Goal: Information Seeking & Learning: Learn about a topic

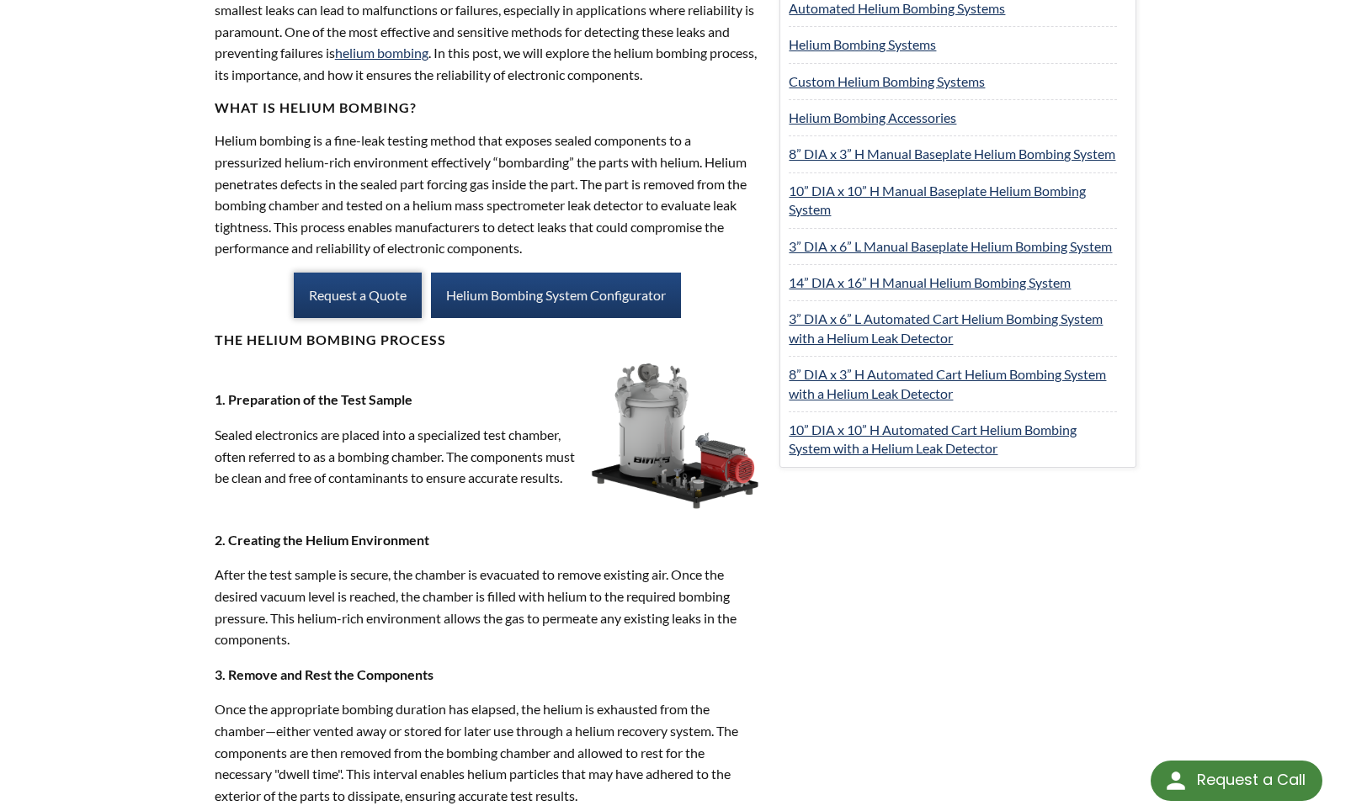
scroll to position [842, 0]
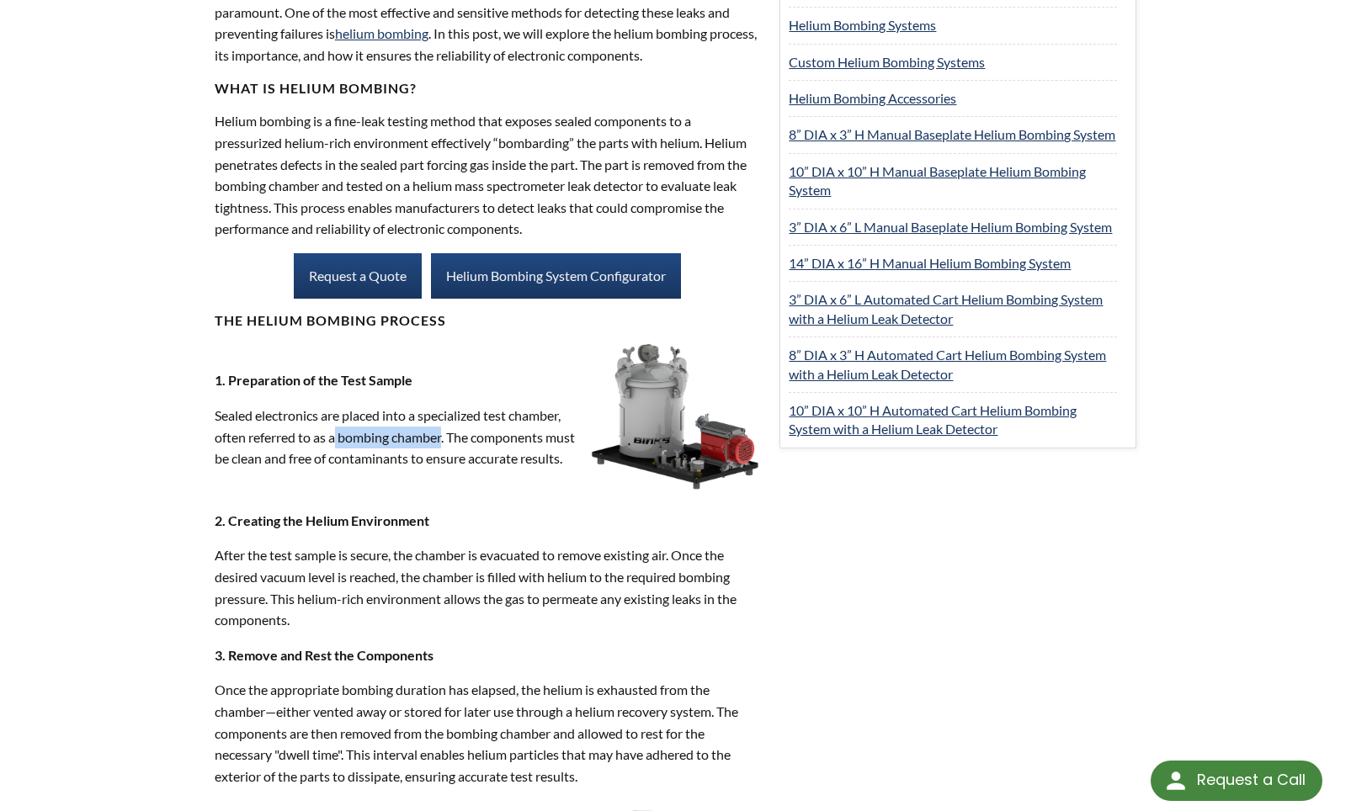
drag, startPoint x: 338, startPoint y: 434, endPoint x: 445, endPoint y: 434, distance: 106.9
click at [445, 434] on p "Sealed electronics are placed into a specialized test chamber, often referred t…" at bounding box center [399, 437] width 369 height 65
copy p "bombing chamber"
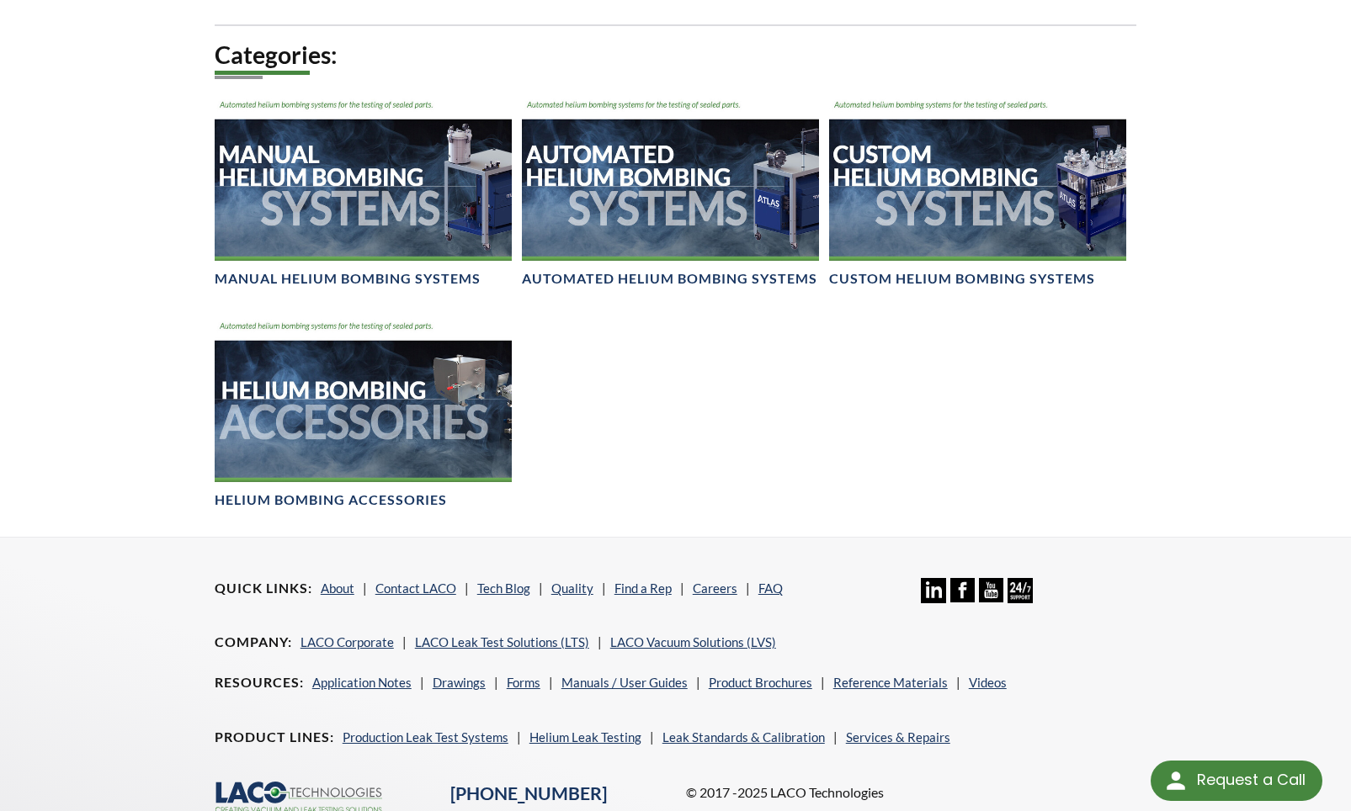
scroll to position [1094, 0]
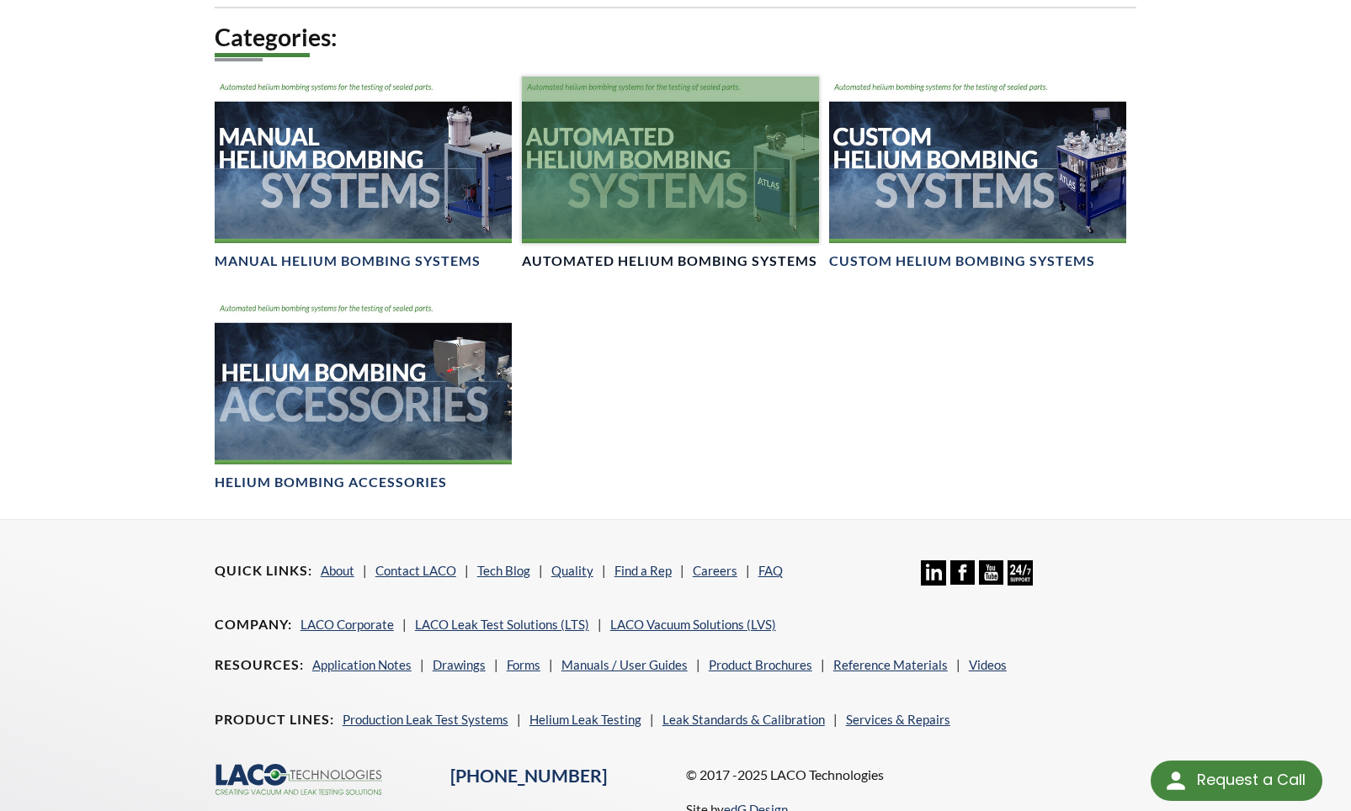
click at [620, 262] on h4 "Automated Helium Bombing Systems" at bounding box center [669, 262] width 295 height 18
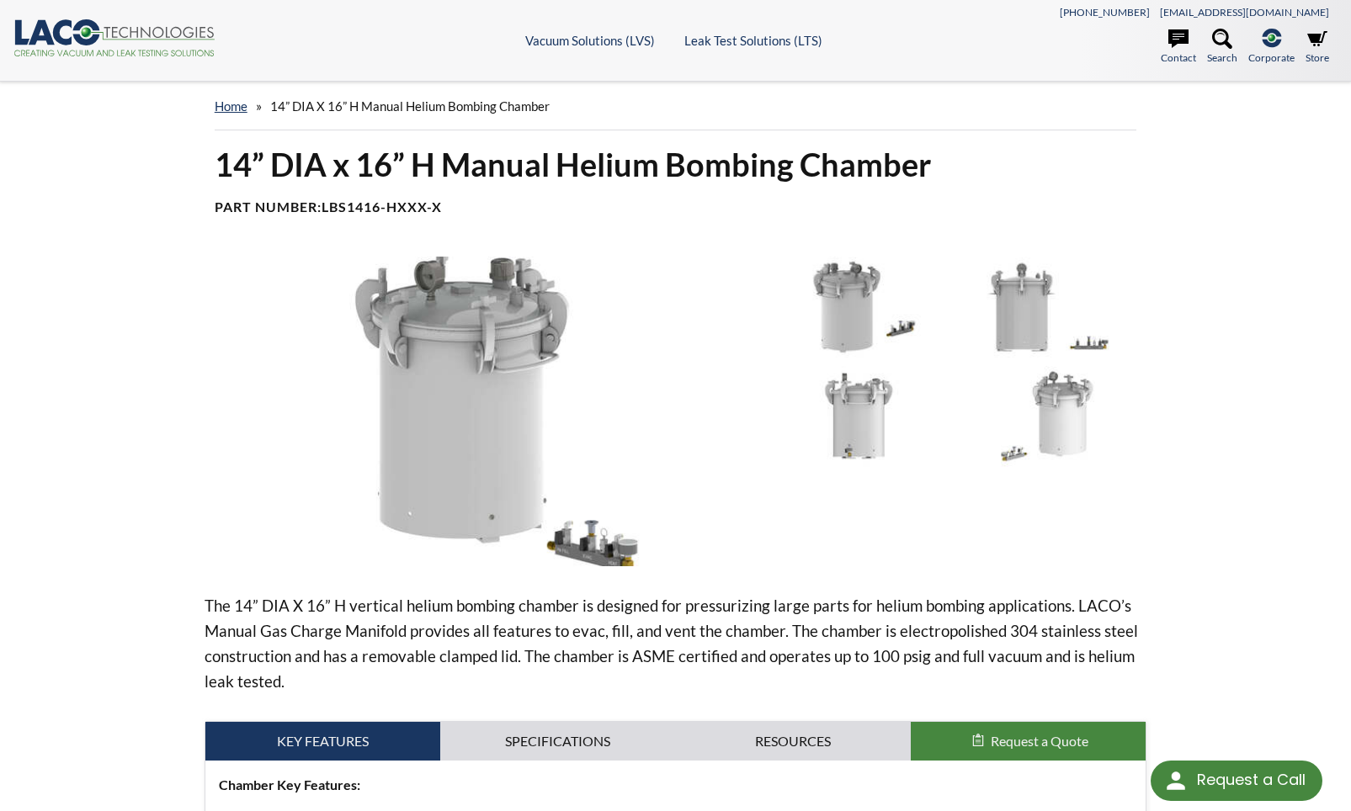
click at [472, 473] on img at bounding box center [481, 412] width 552 height 310
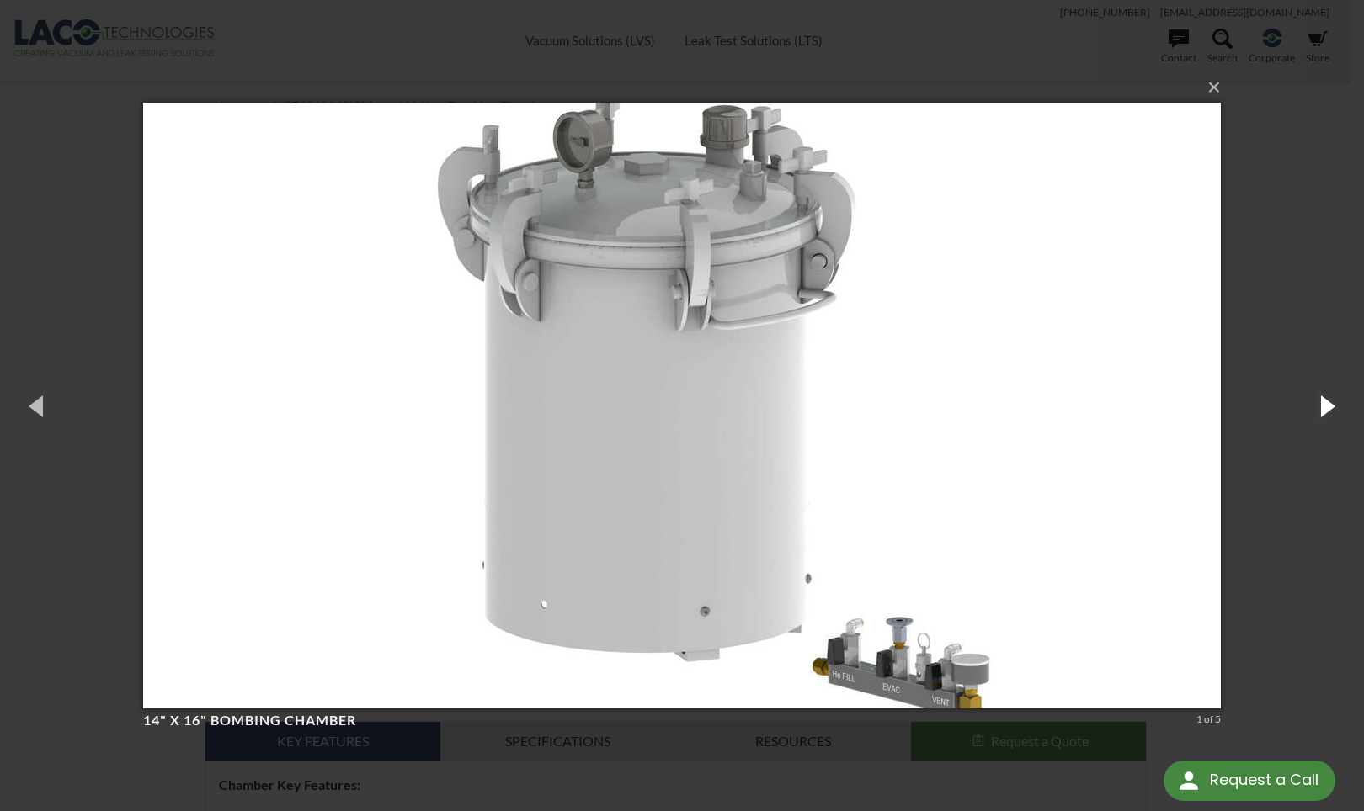
click at [1332, 409] on button "button" at bounding box center [1326, 405] width 76 height 93
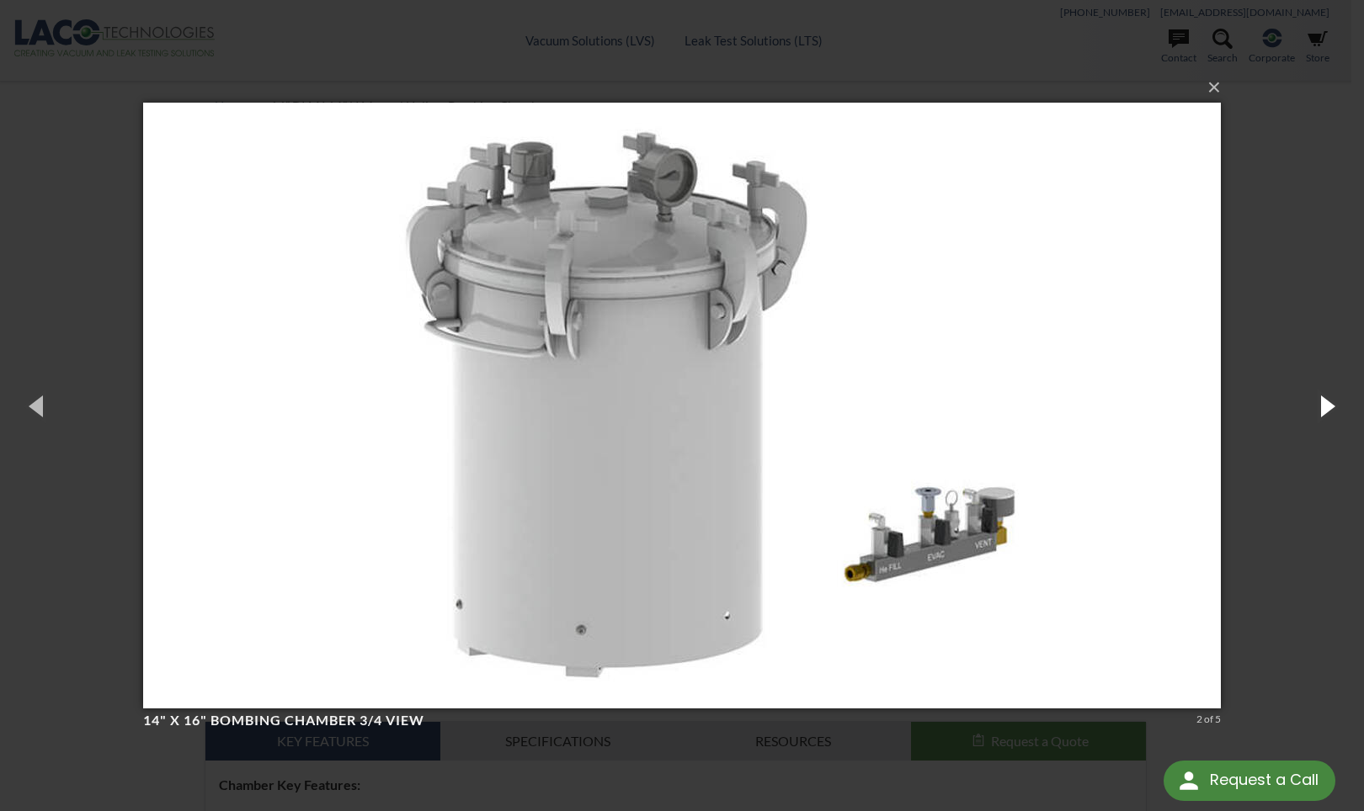
click at [1321, 412] on button "button" at bounding box center [1326, 405] width 76 height 93
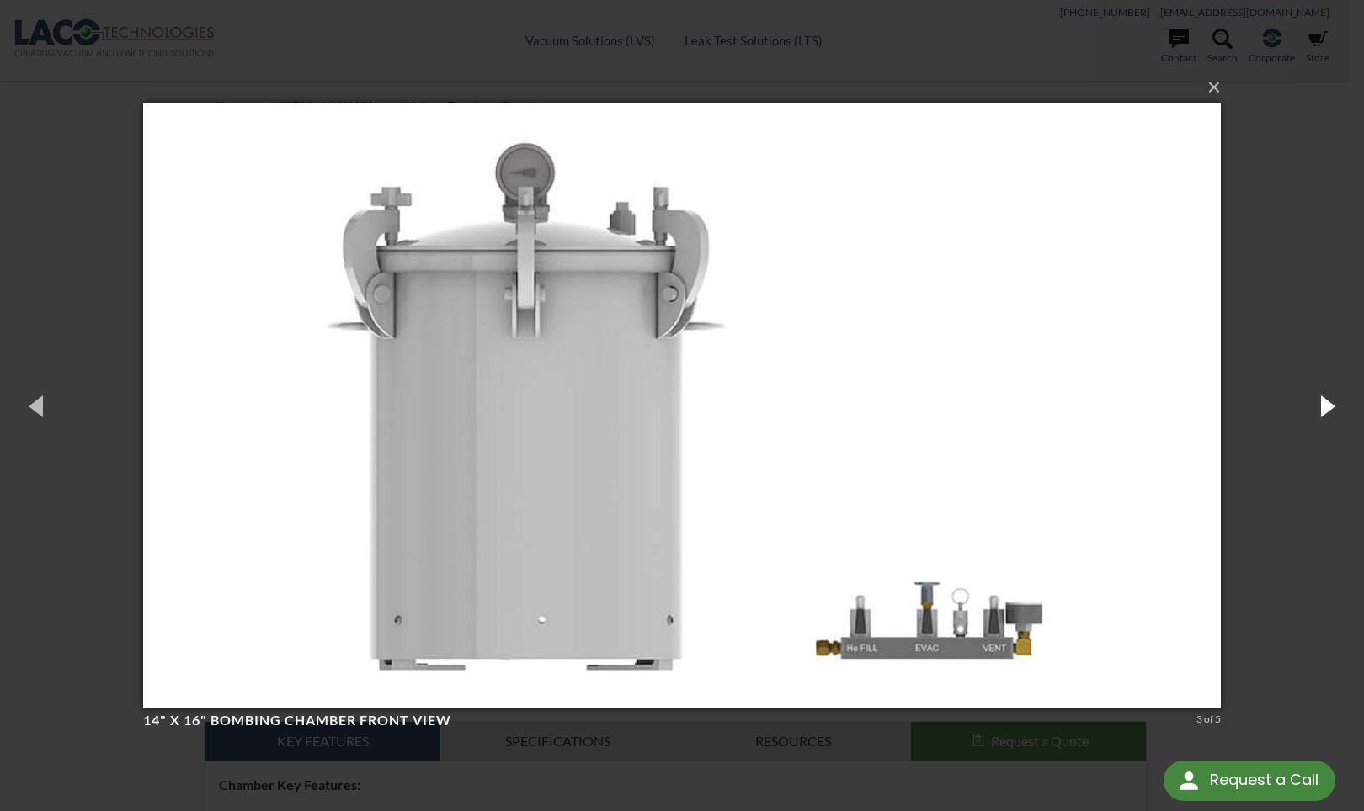
click at [1321, 412] on button "button" at bounding box center [1326, 405] width 76 height 93
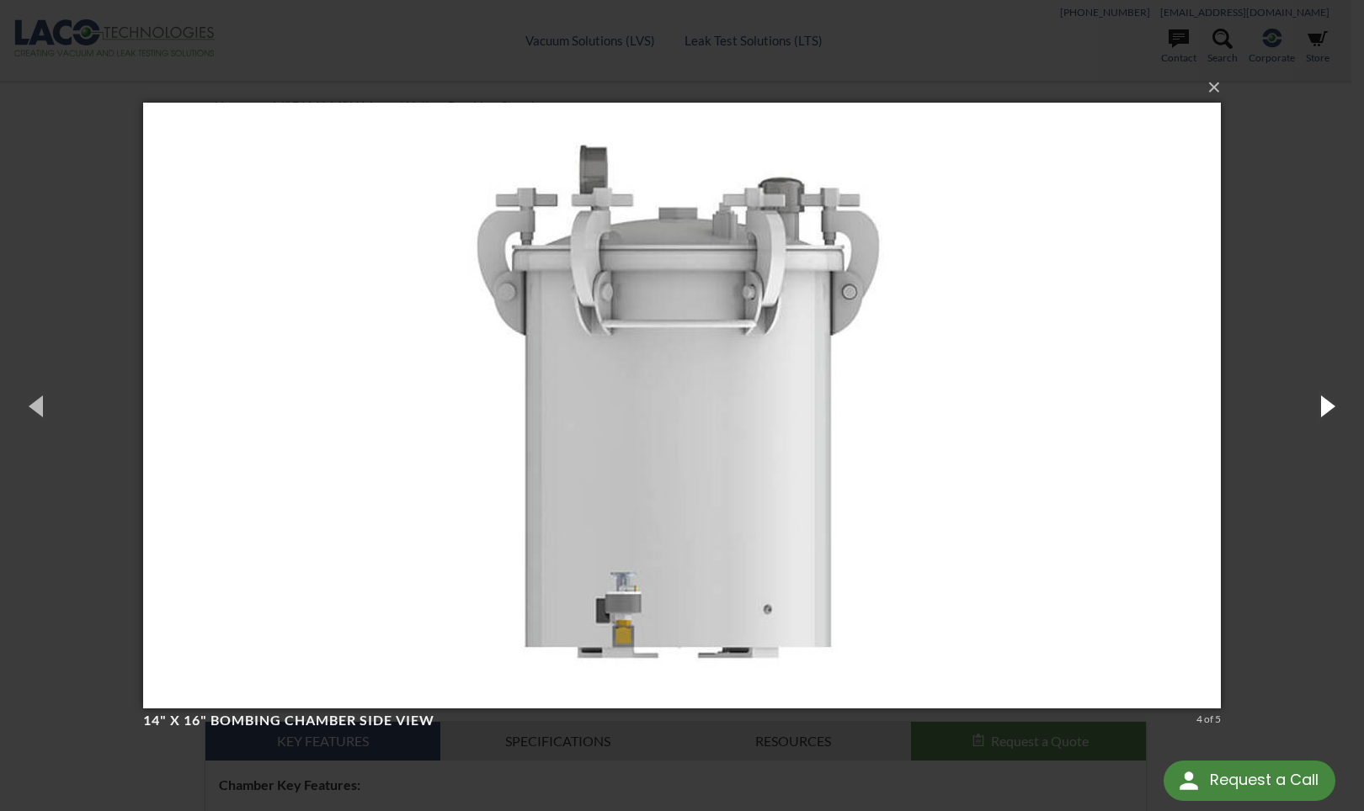
click at [1321, 412] on button "button" at bounding box center [1326, 405] width 76 height 93
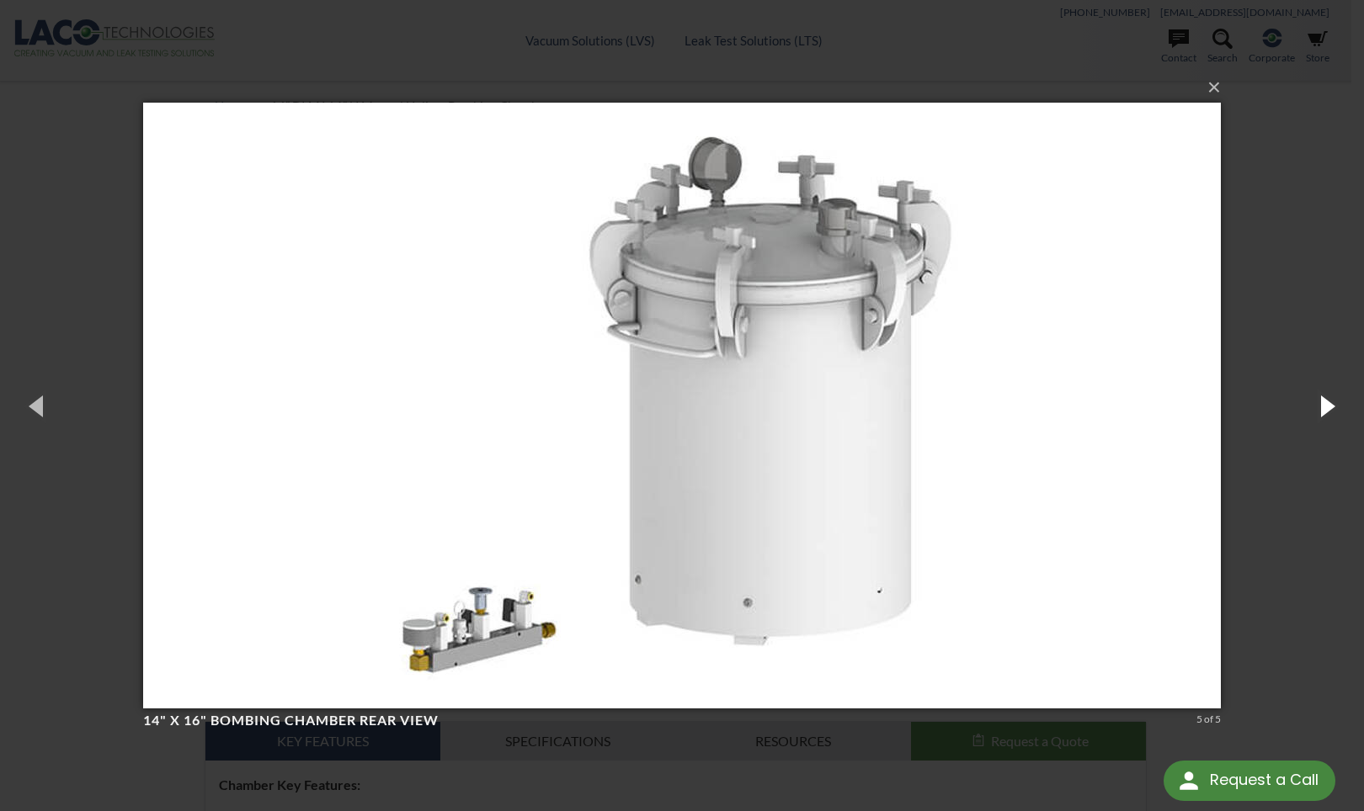
click at [1321, 412] on button "button" at bounding box center [1326, 405] width 76 height 93
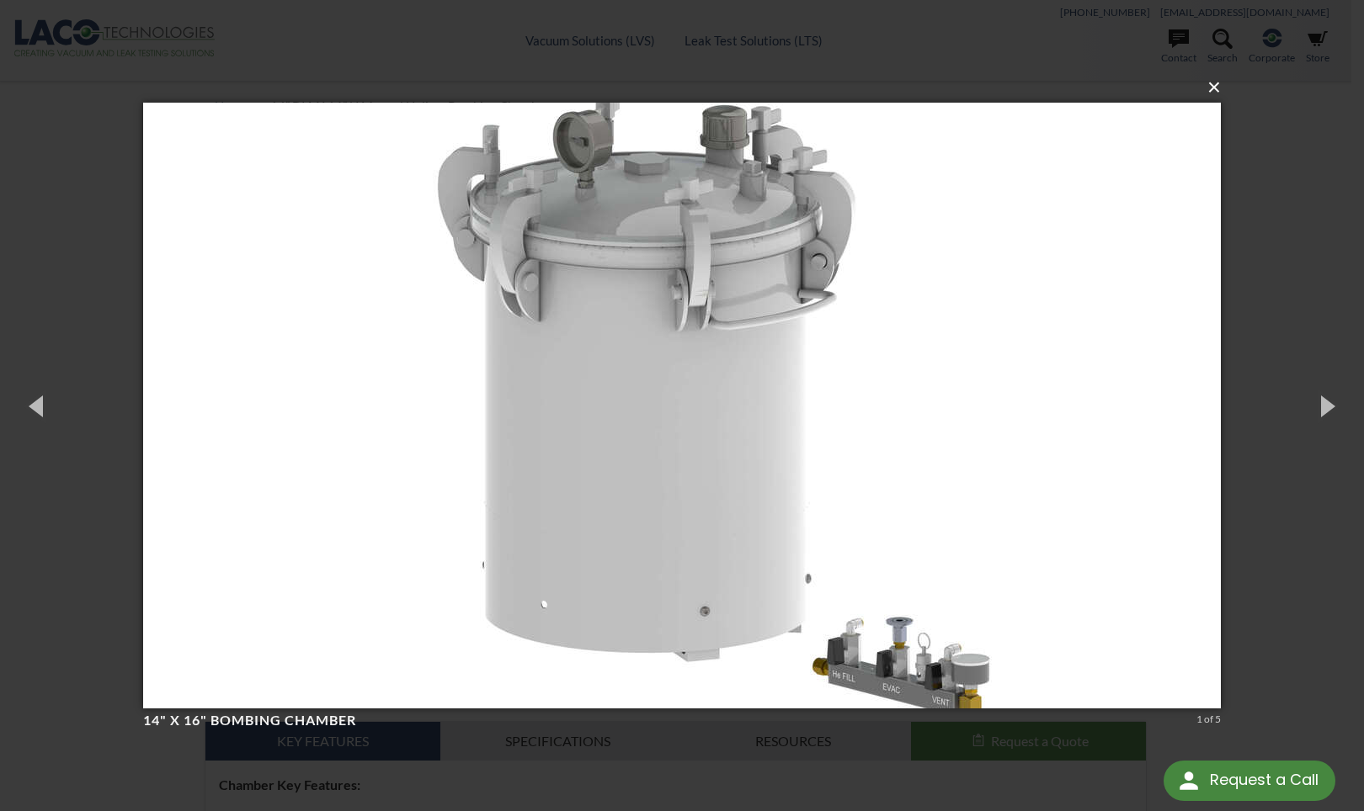
click at [1212, 92] on button "×" at bounding box center [686, 87] width 1077 height 37
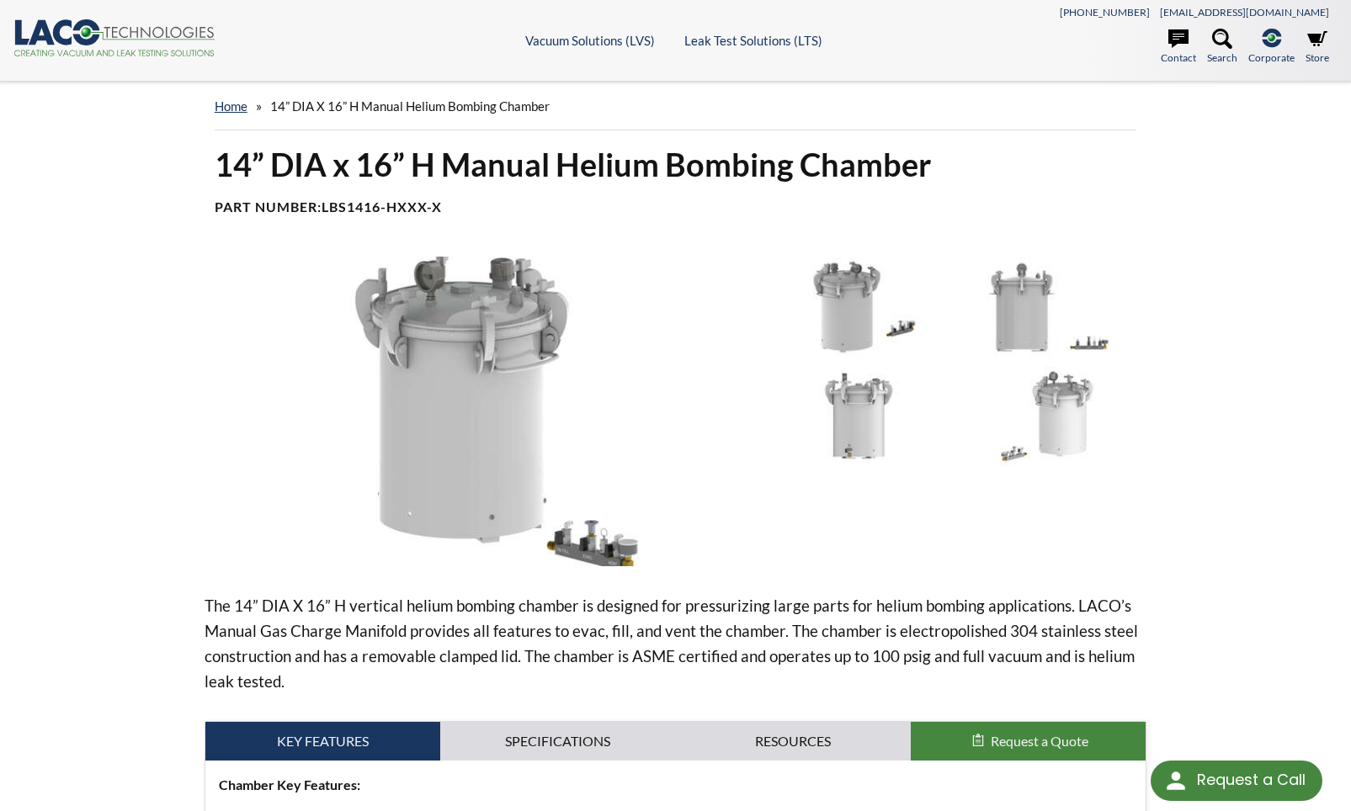
click at [226, 404] on img at bounding box center [481, 412] width 552 height 310
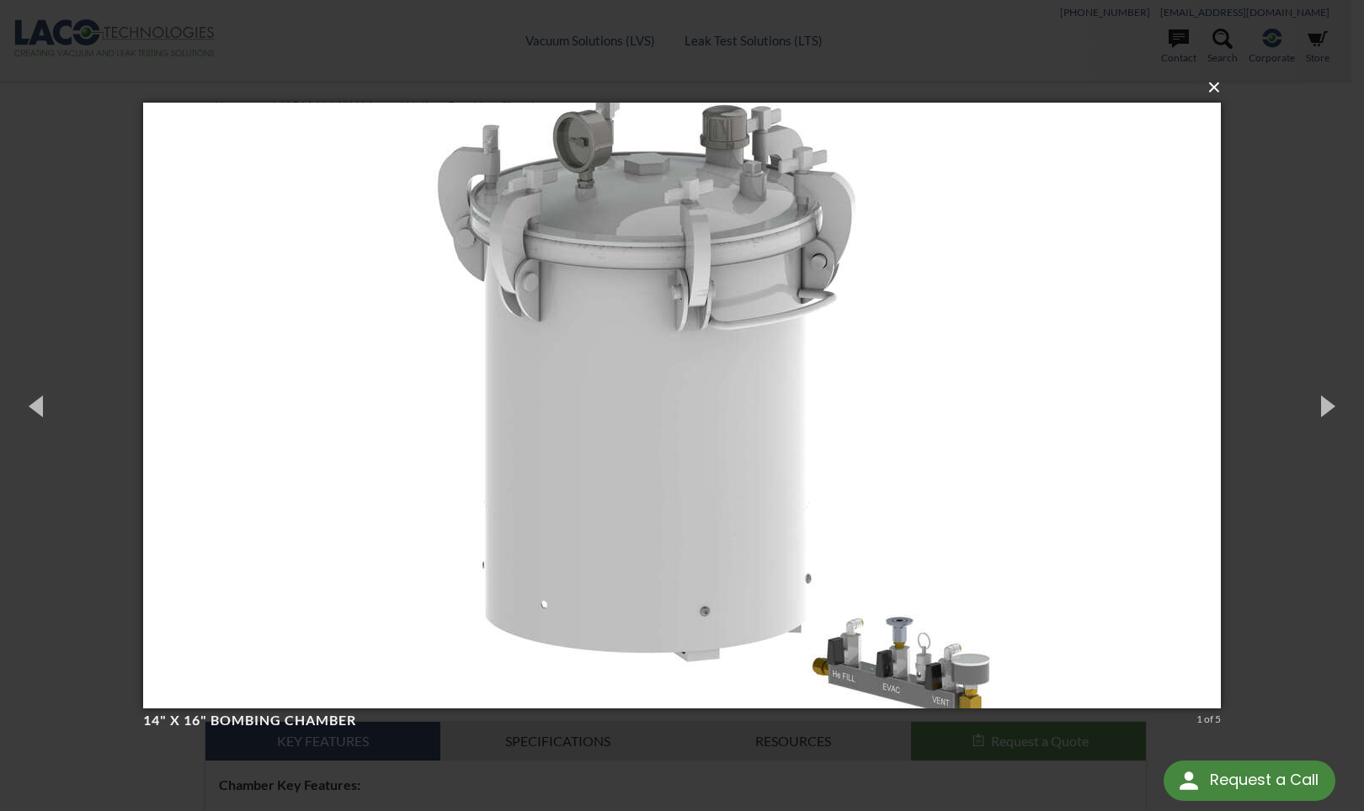
click at [1216, 90] on button "×" at bounding box center [686, 87] width 1077 height 37
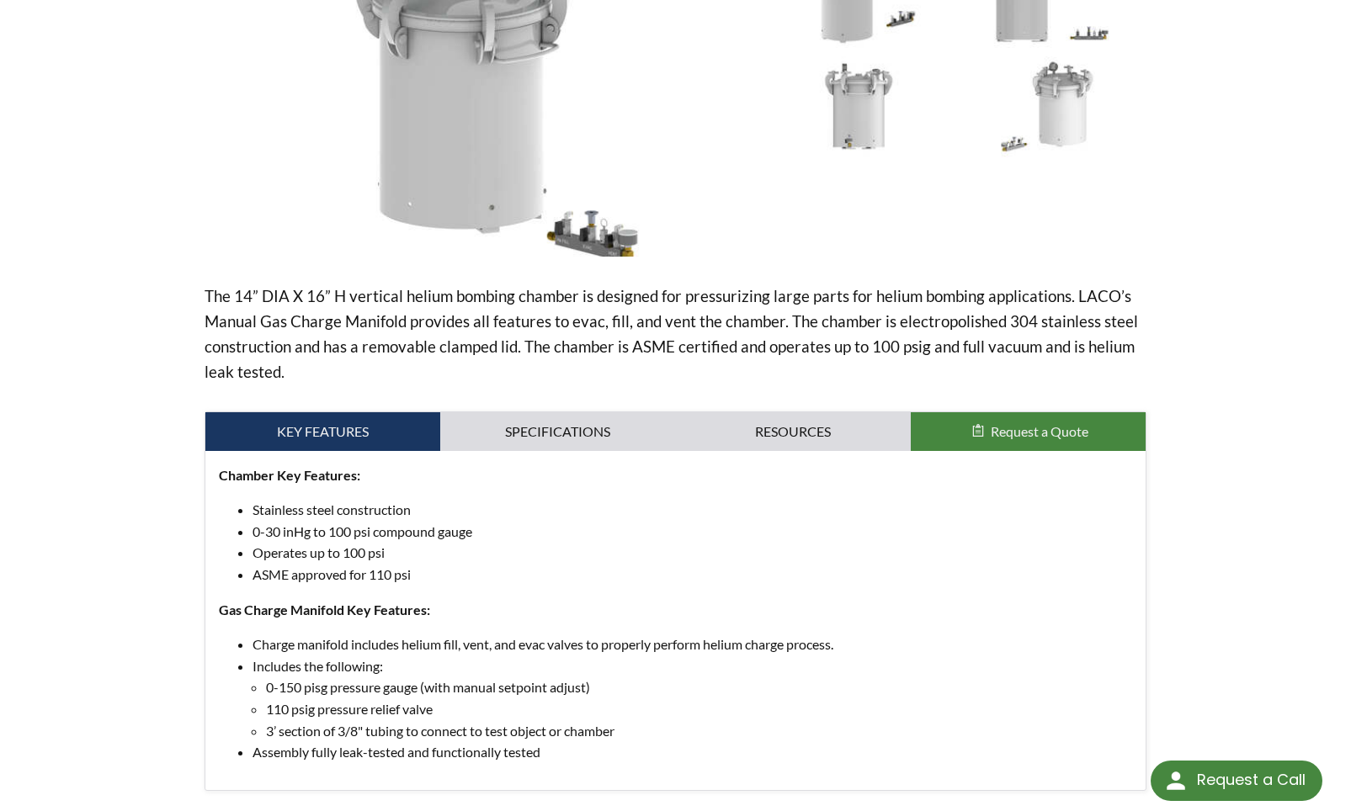
scroll to position [337, 0]
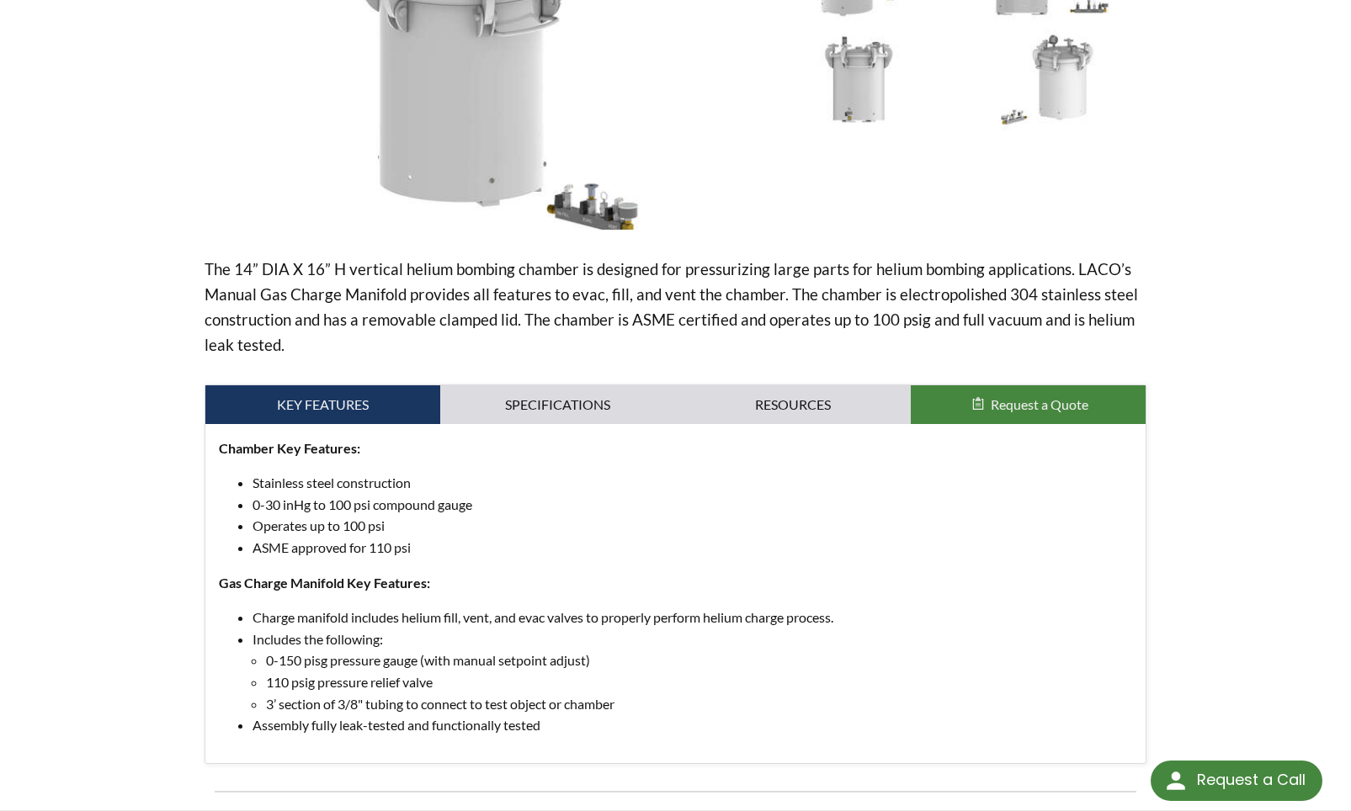
click at [818, 542] on li "ASME approved for 110 psi" at bounding box center [693, 548] width 880 height 22
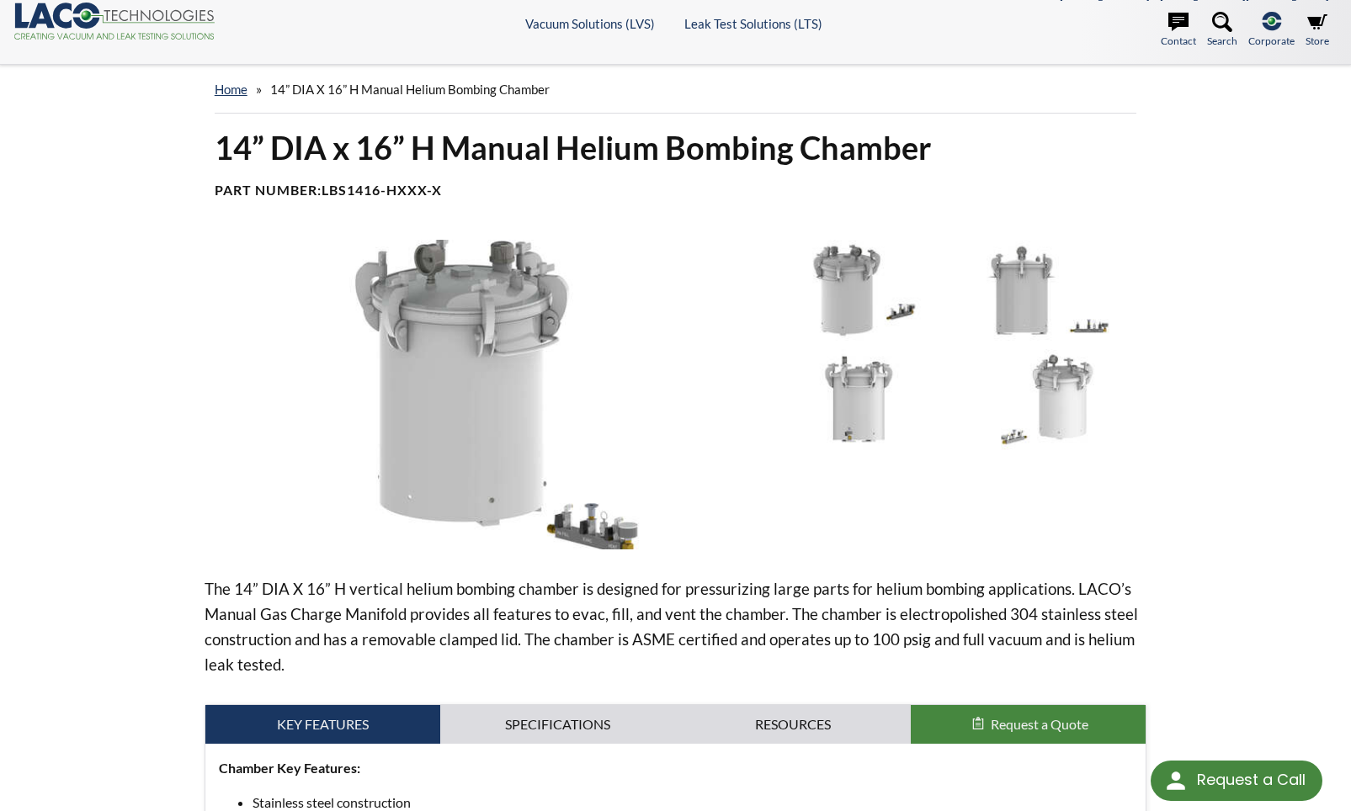
scroll to position [0, 0]
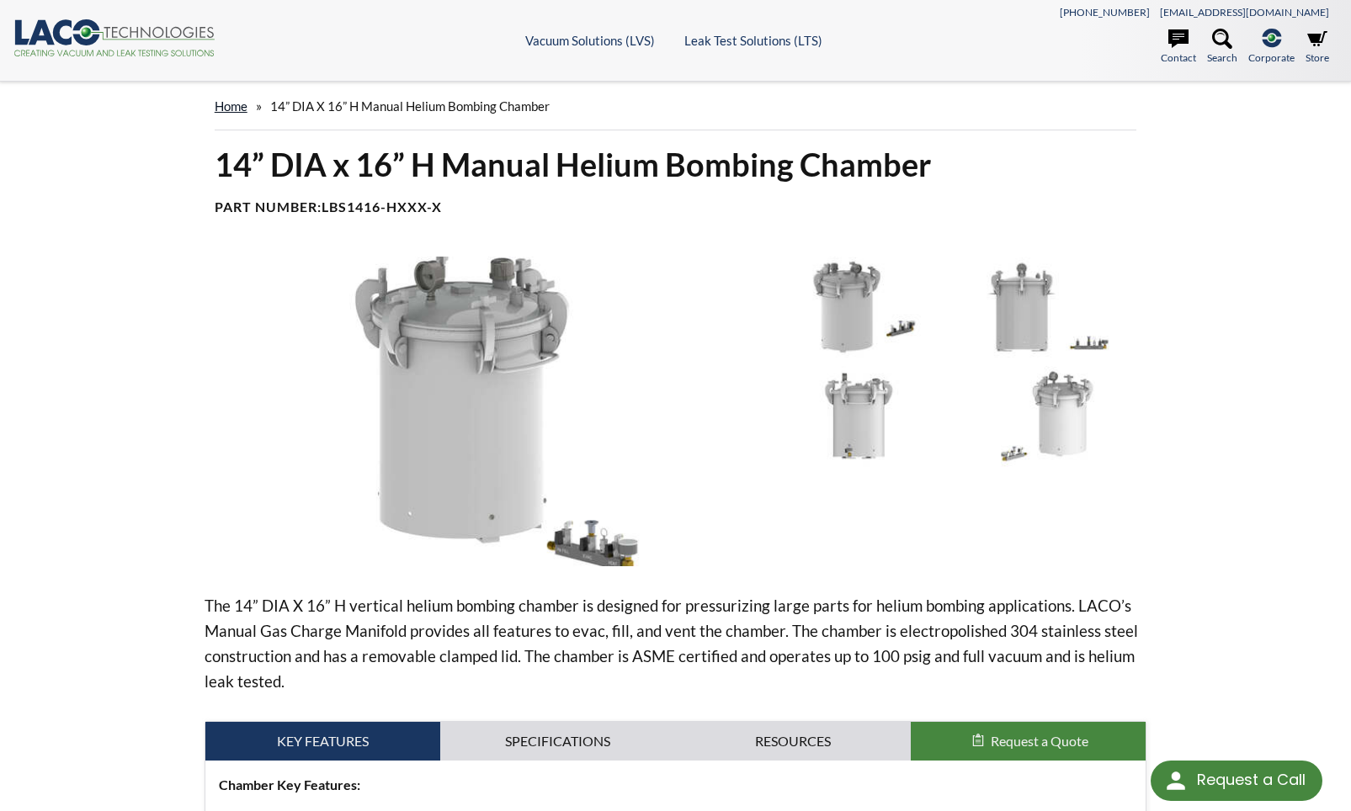
click at [230, 104] on link "home" at bounding box center [231, 105] width 33 height 15
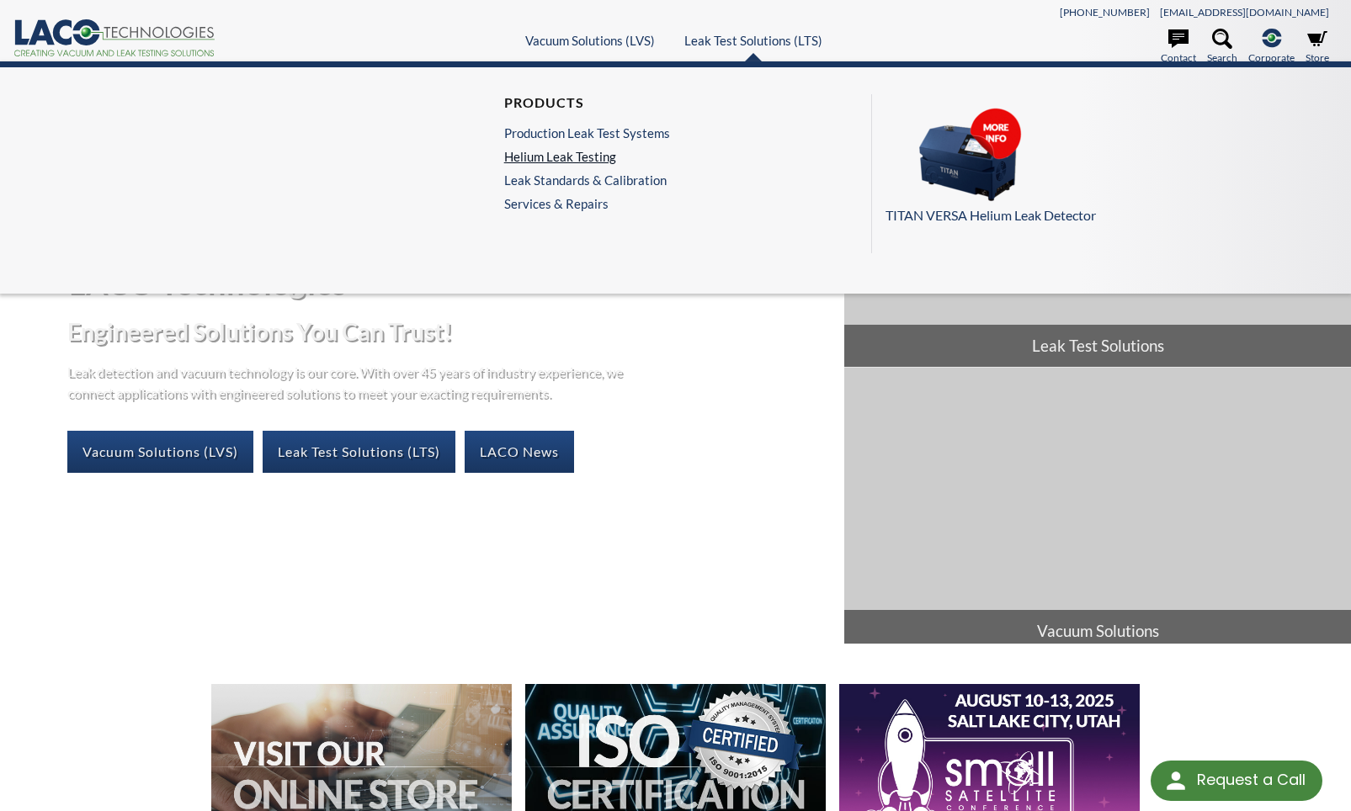
click at [582, 154] on link "Helium Leak Testing" at bounding box center [587, 156] width 166 height 15
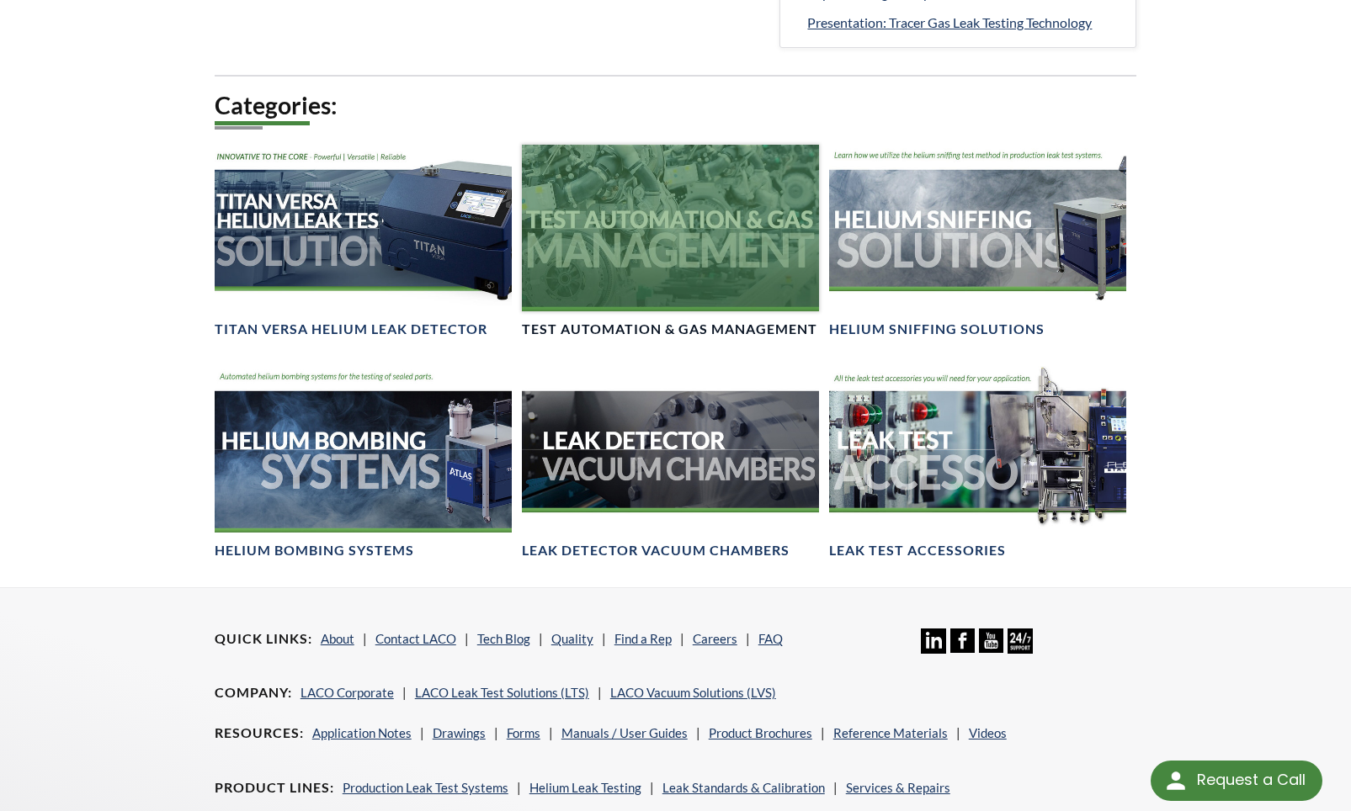
scroll to position [1094, 0]
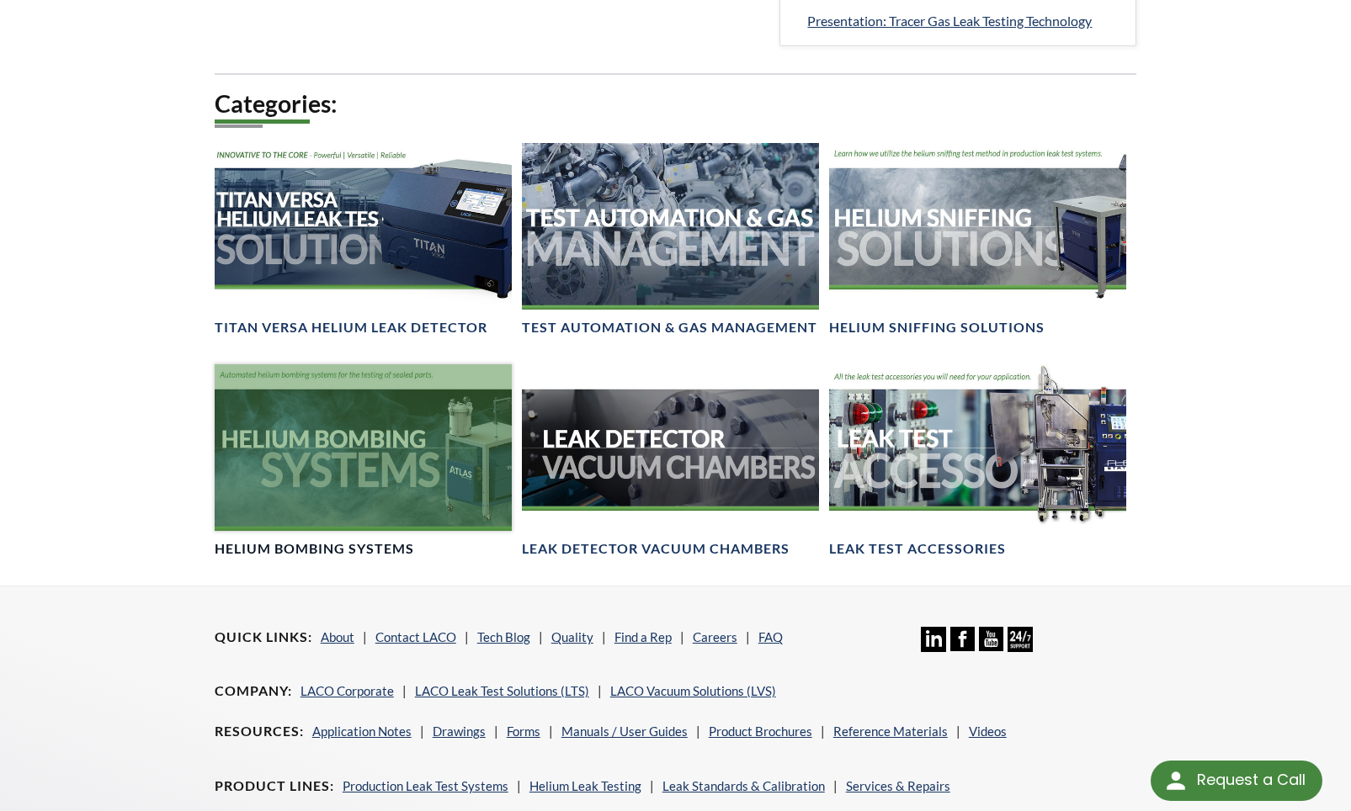
click at [338, 547] on h4 "Helium Bombing Systems" at bounding box center [314, 549] width 199 height 18
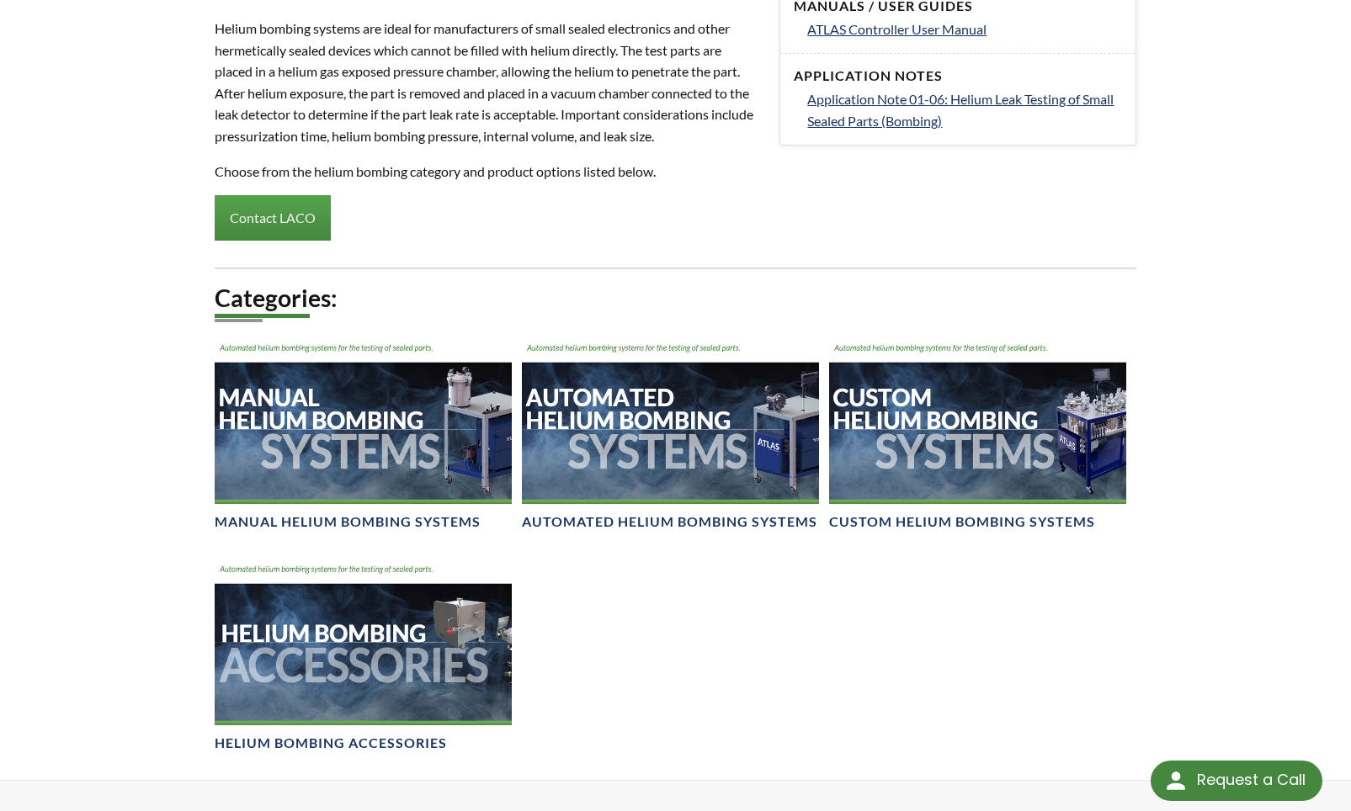
scroll to position [842, 0]
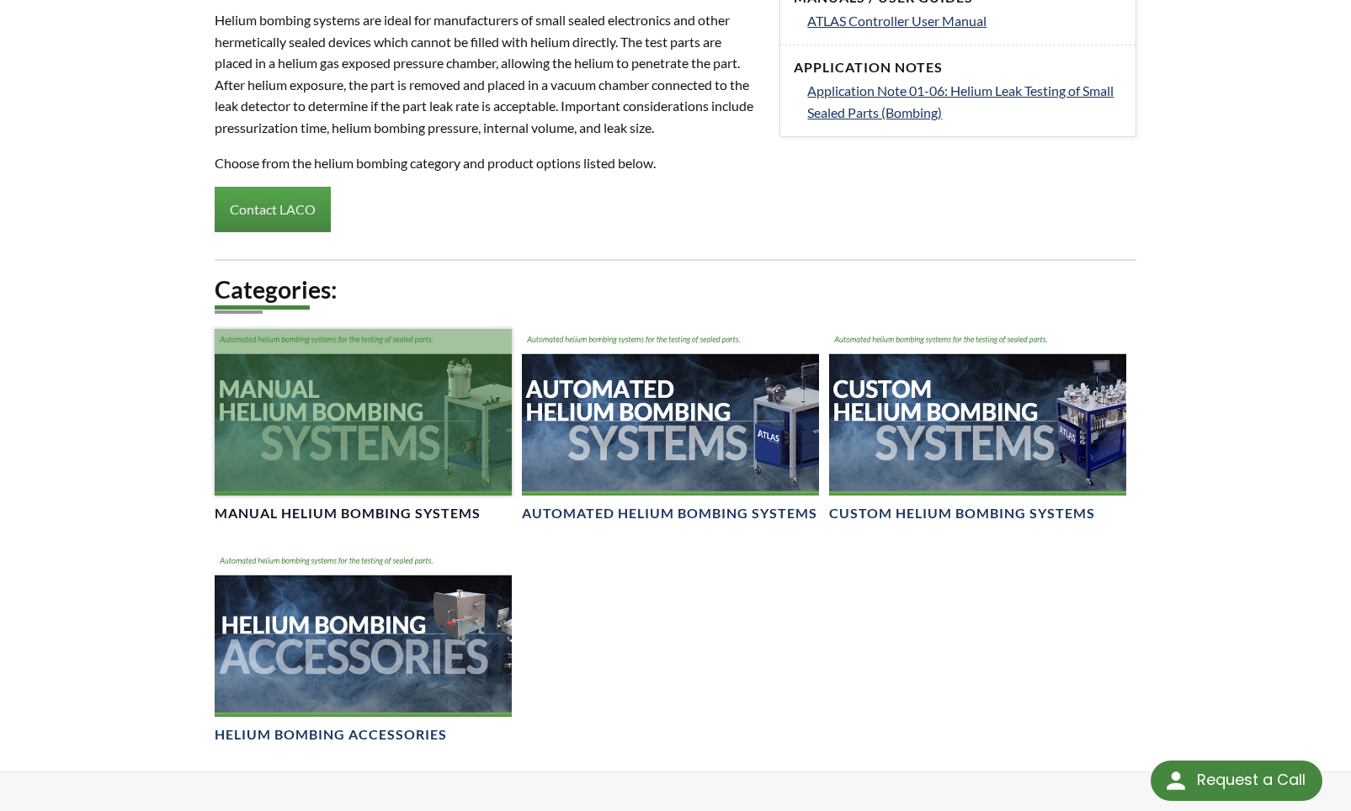
click at [334, 509] on h4 "Manual Helium Bombing Systems" at bounding box center [348, 514] width 266 height 18
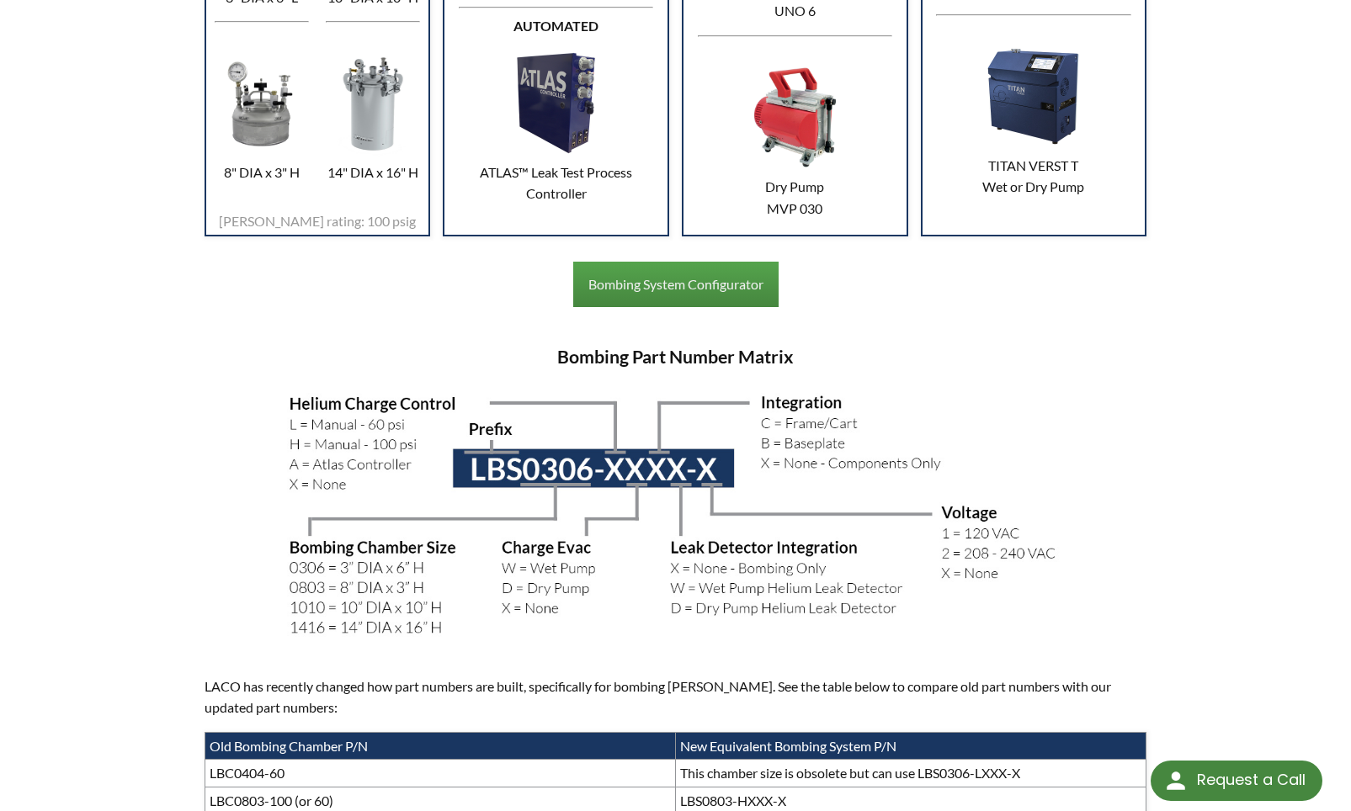
scroll to position [1094, 0]
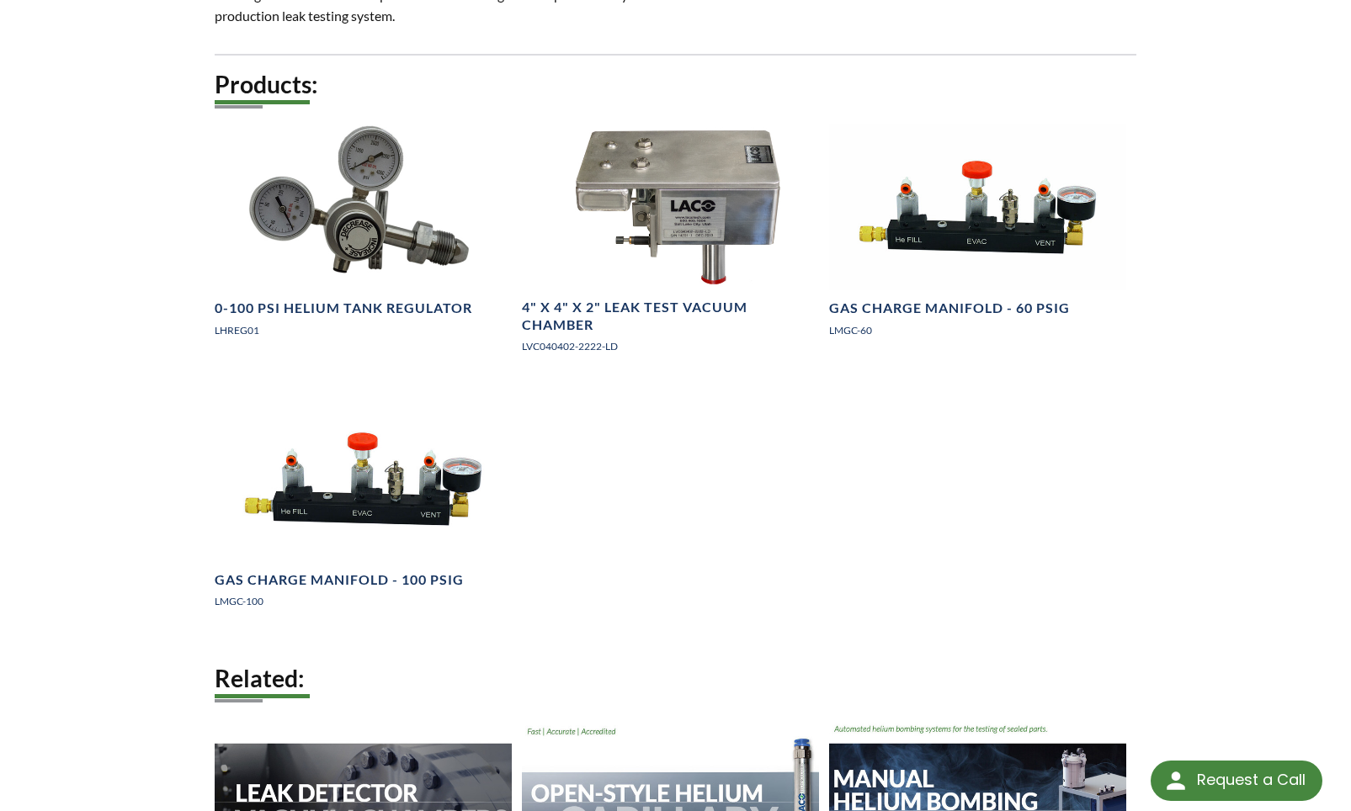
scroll to position [1010, 0]
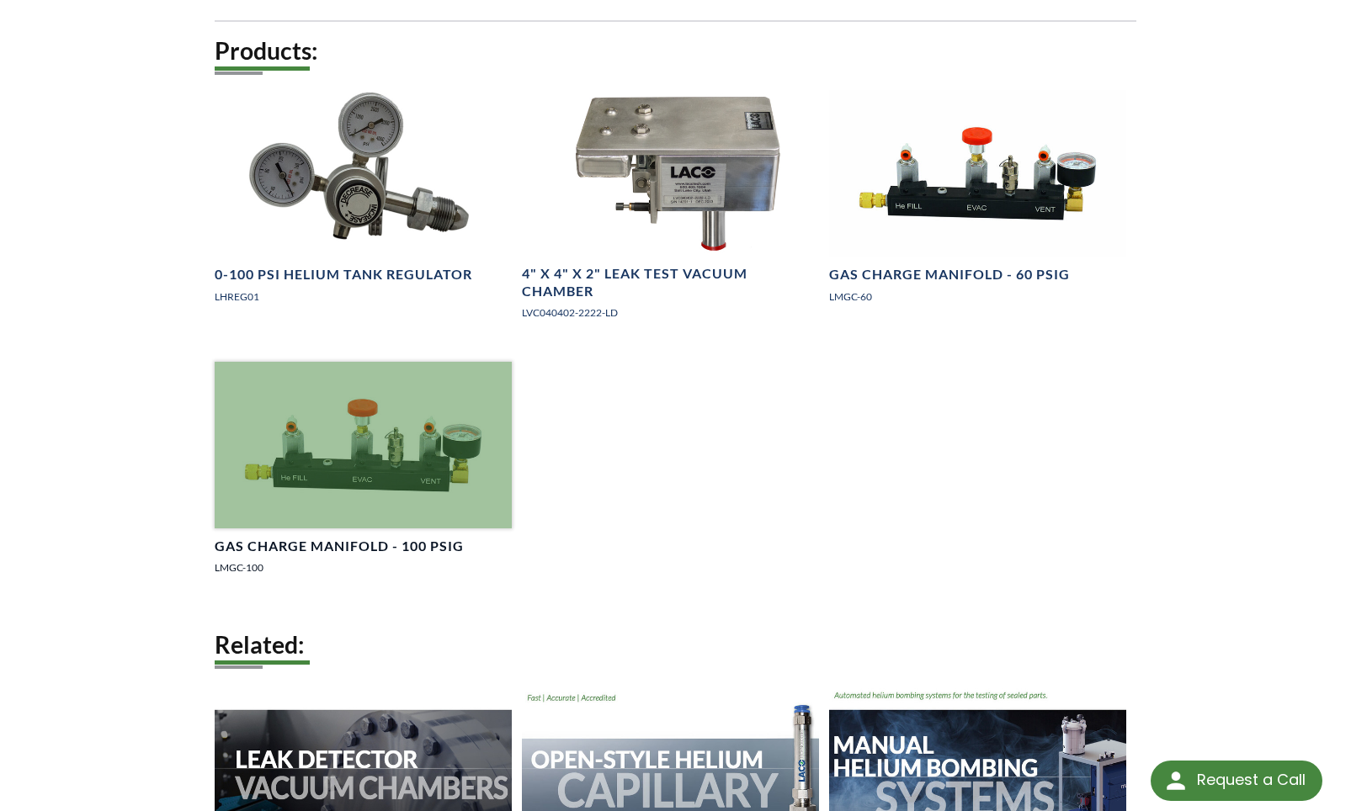
click at [344, 492] on div at bounding box center [363, 445] width 297 height 167
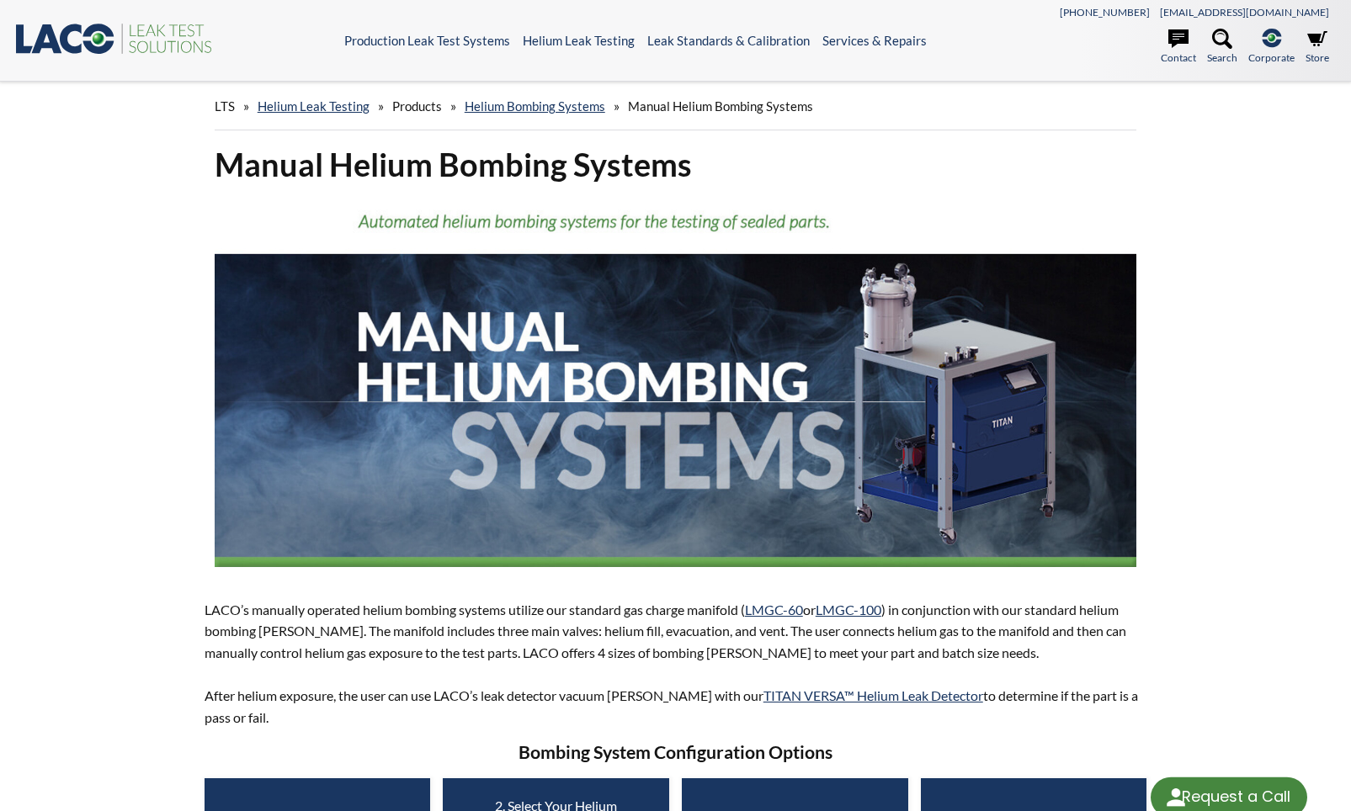
select select "Language Translate Widget"
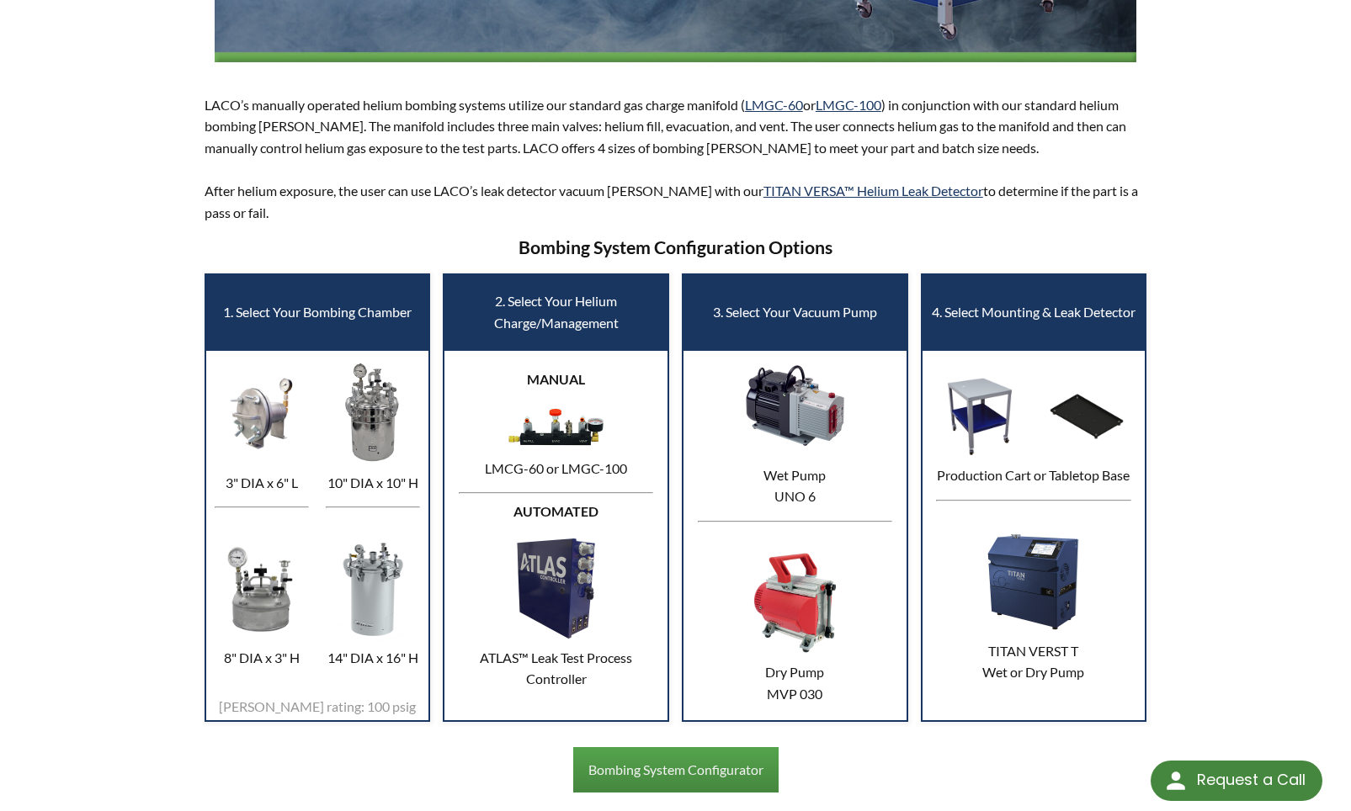
scroll to position [589, 0]
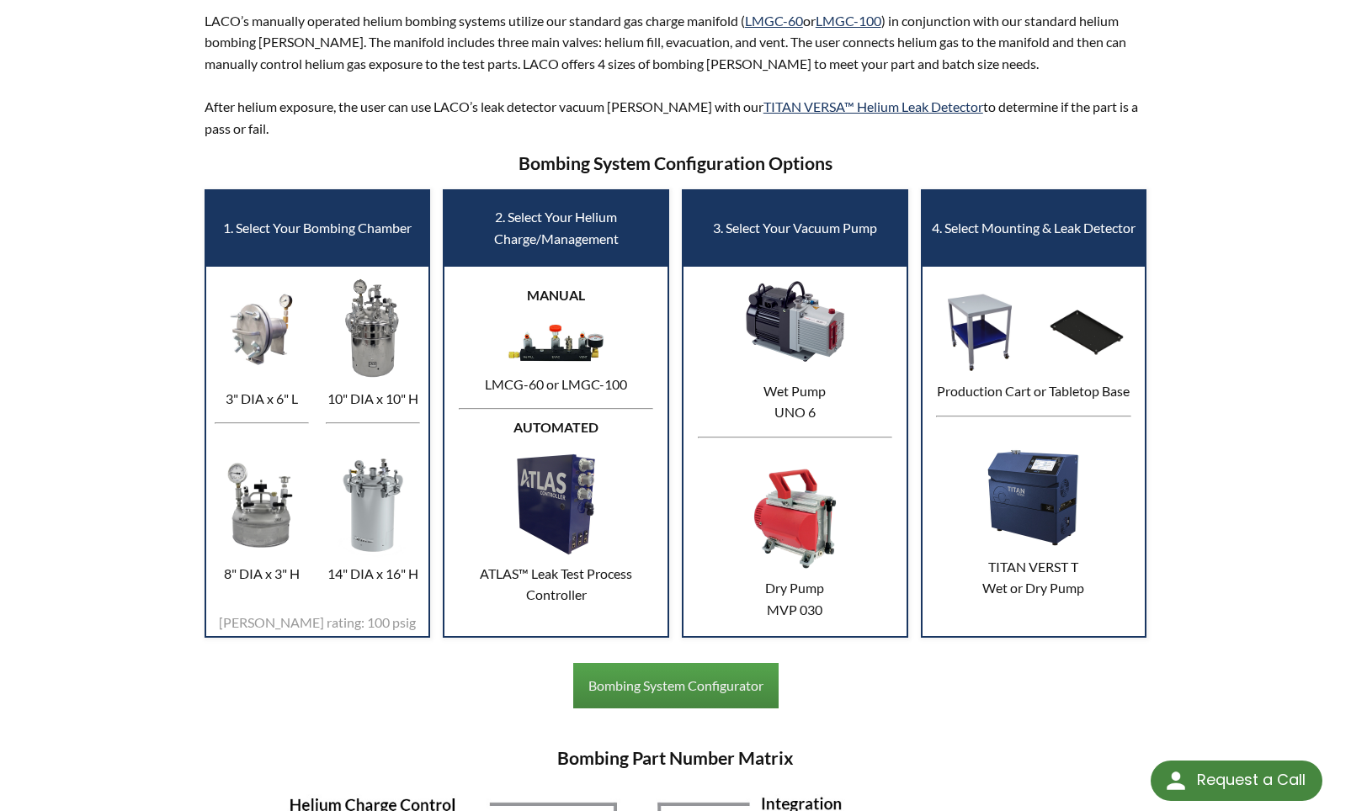
click at [247, 512] on img at bounding box center [261, 505] width 103 height 105
click at [258, 524] on img at bounding box center [261, 505] width 103 height 105
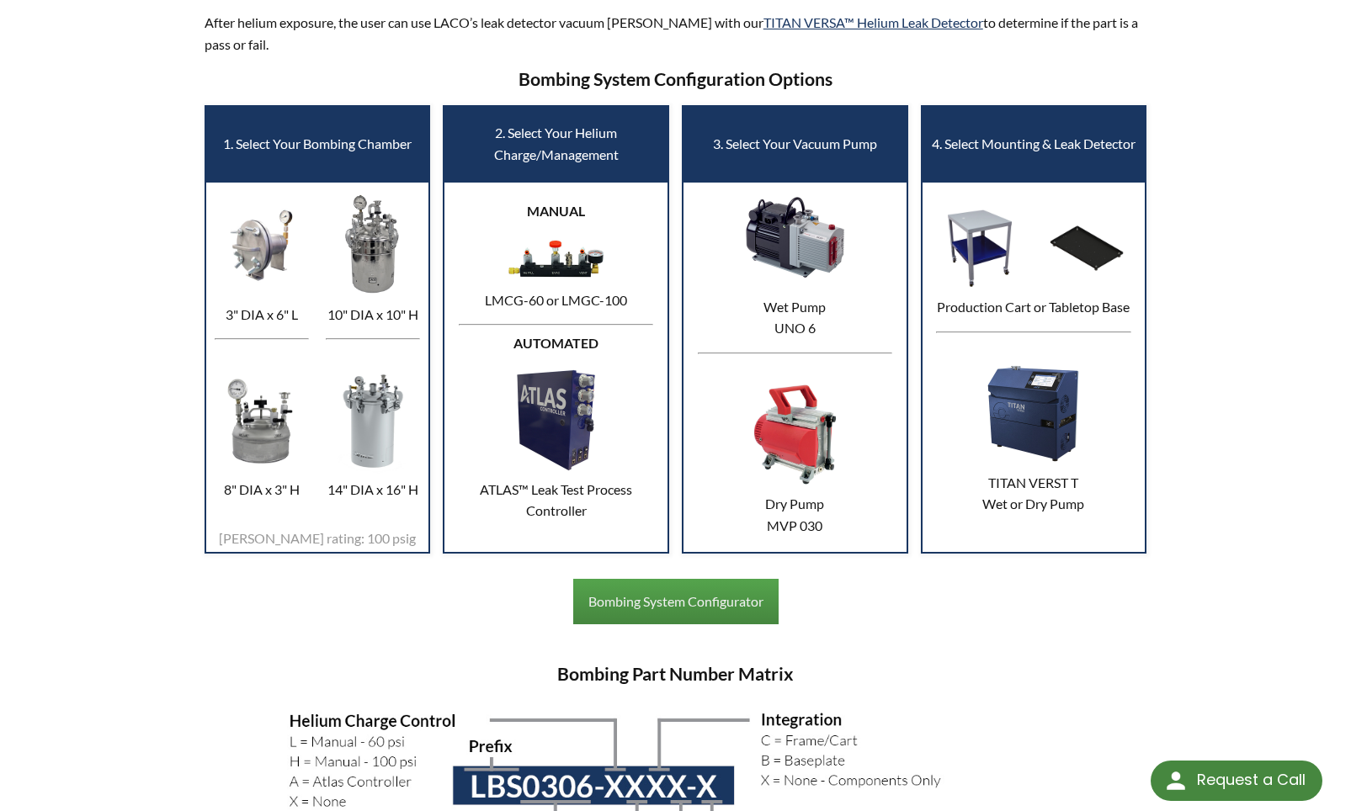
click at [358, 405] on img at bounding box center [373, 421] width 103 height 105
click at [239, 431] on img at bounding box center [261, 421] width 103 height 105
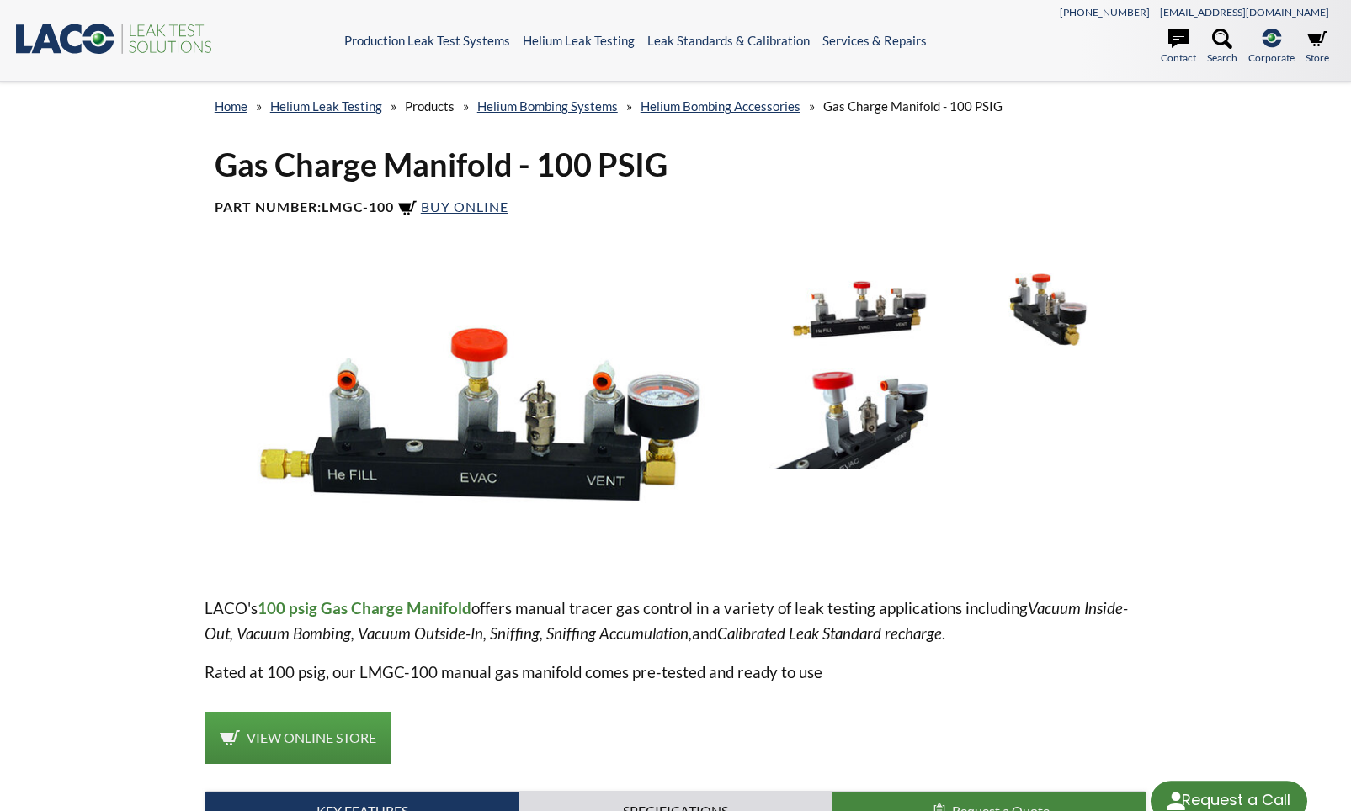
select select "Language Translate Widget"
click at [431, 476] on img at bounding box center [481, 414] width 552 height 310
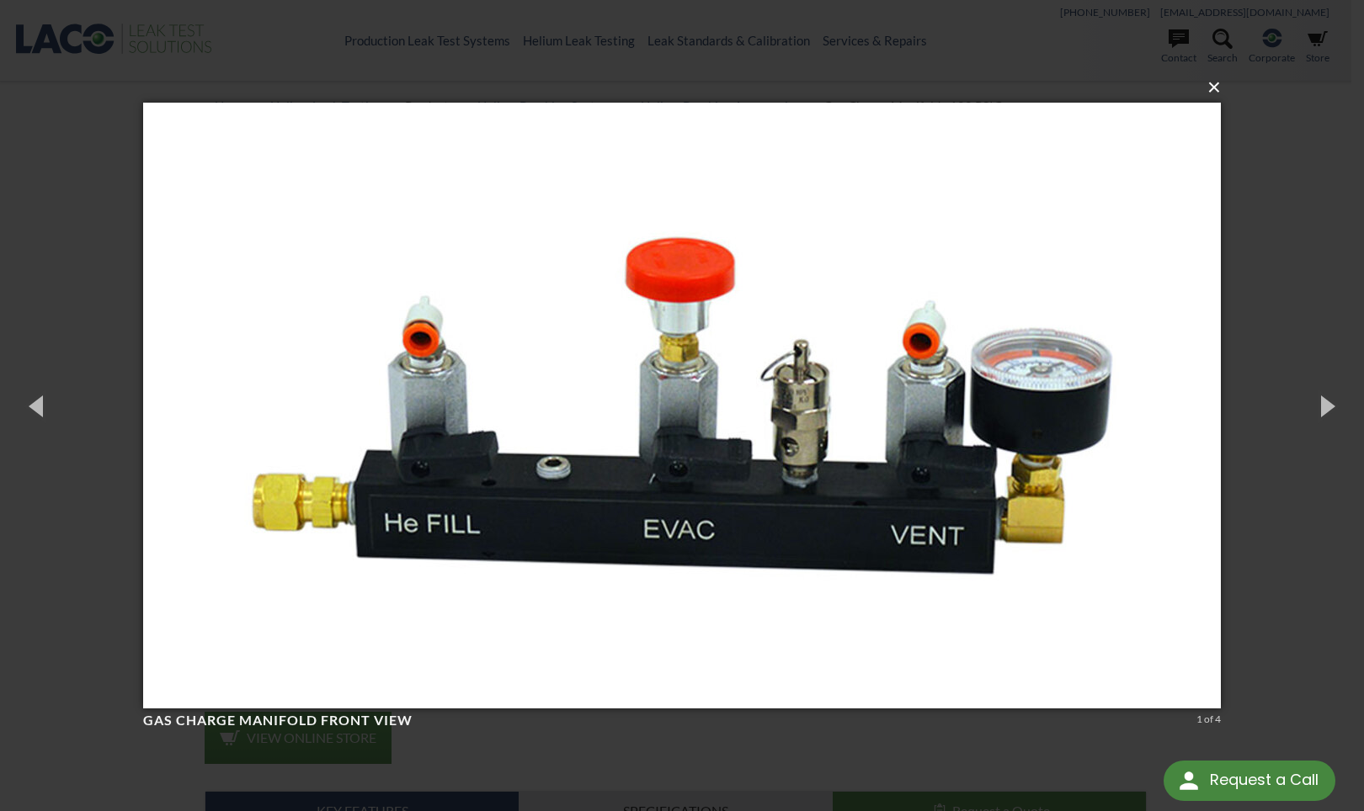
click at [1215, 89] on button "×" at bounding box center [686, 87] width 1077 height 37
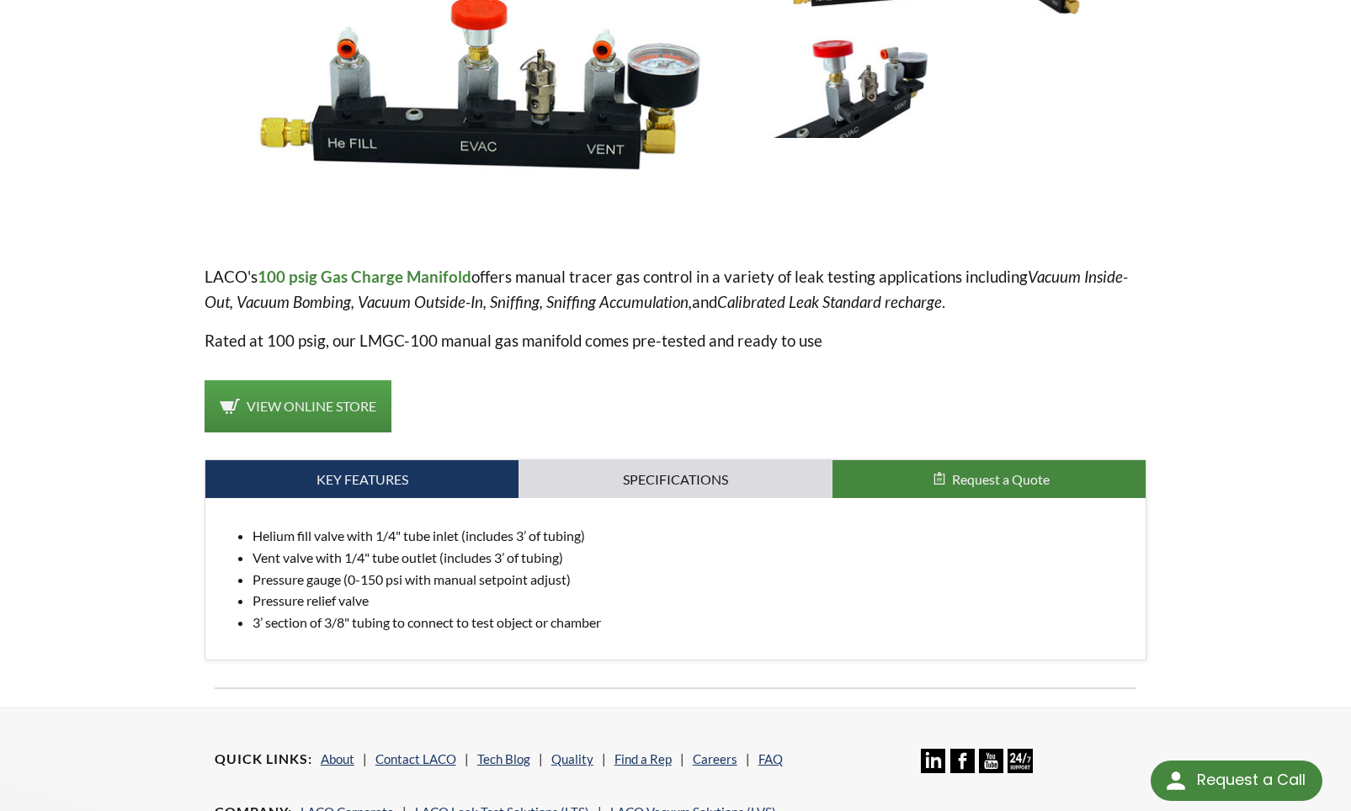
scroll to position [505, 0]
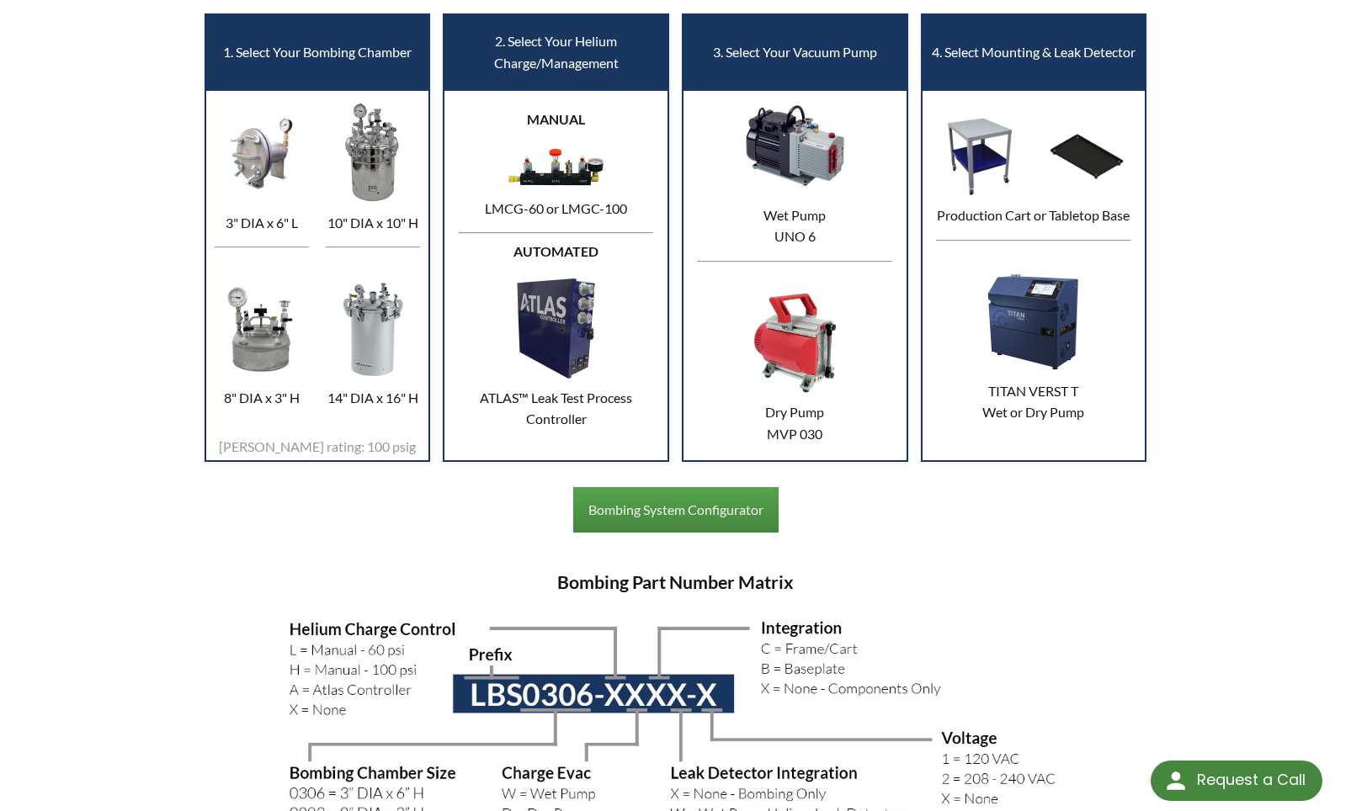
scroll to position [842, 0]
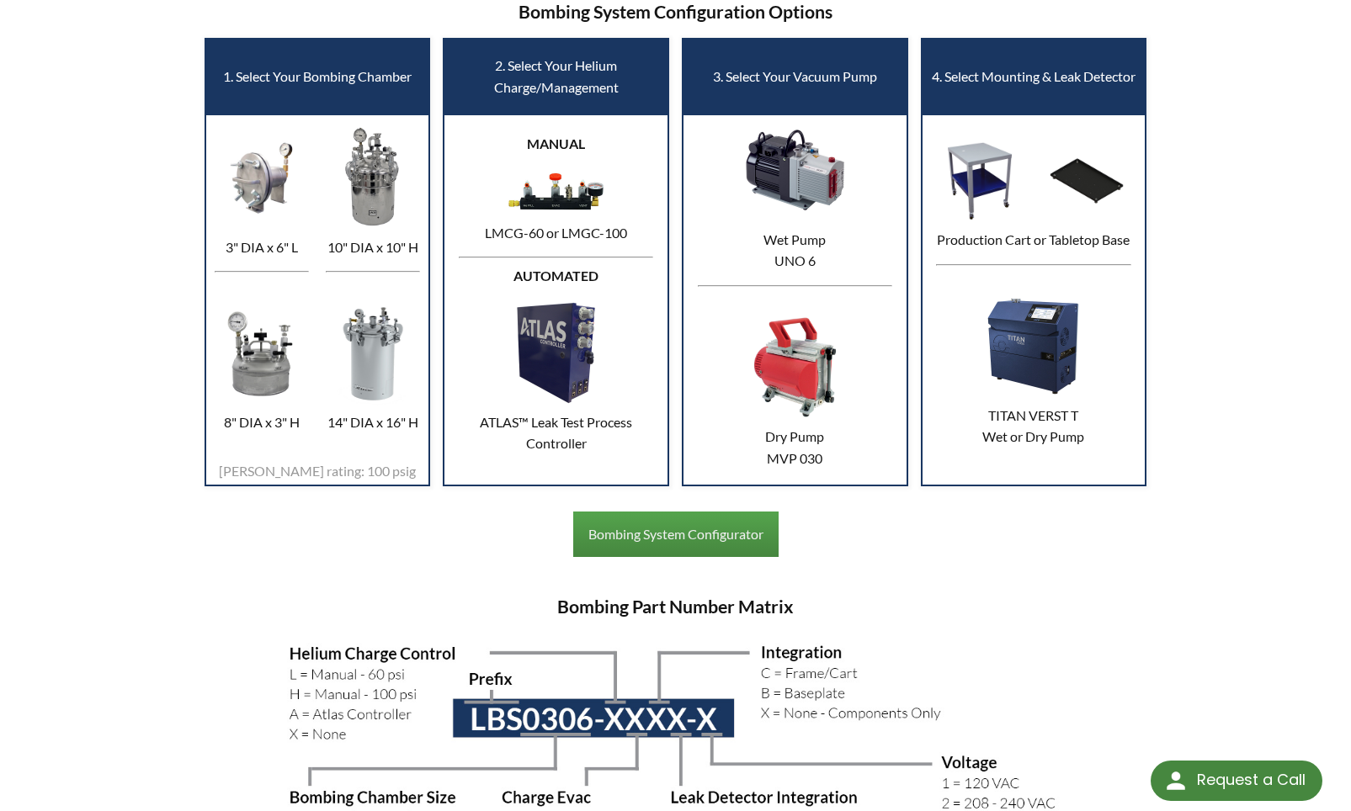
click at [547, 253] on td "MANUAL LMCG-60 or LMGC-100 AUTOMATED ATLAS™ Leak Test Process Controller" at bounding box center [556, 299] width 225 height 371
click at [531, 201] on img at bounding box center [555, 191] width 105 height 49
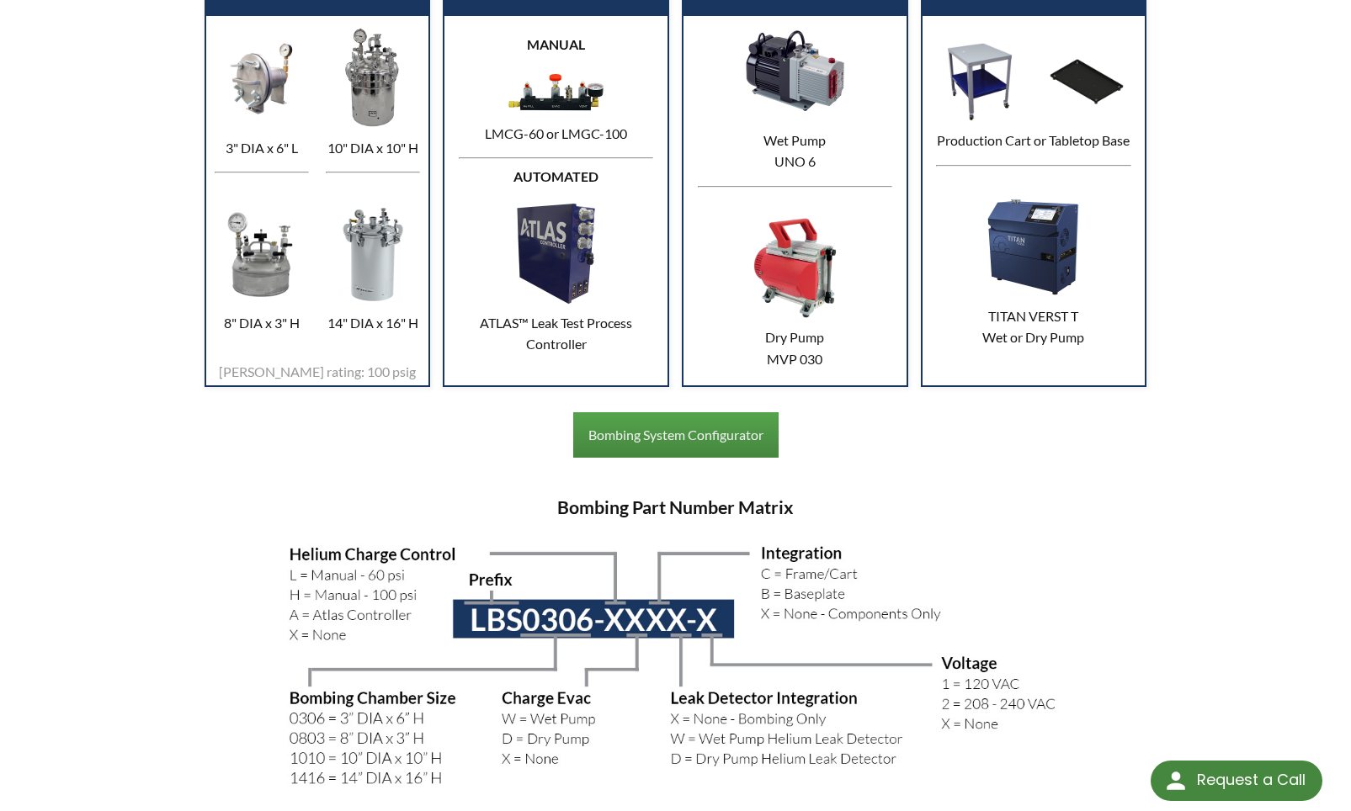
scroll to position [1010, 0]
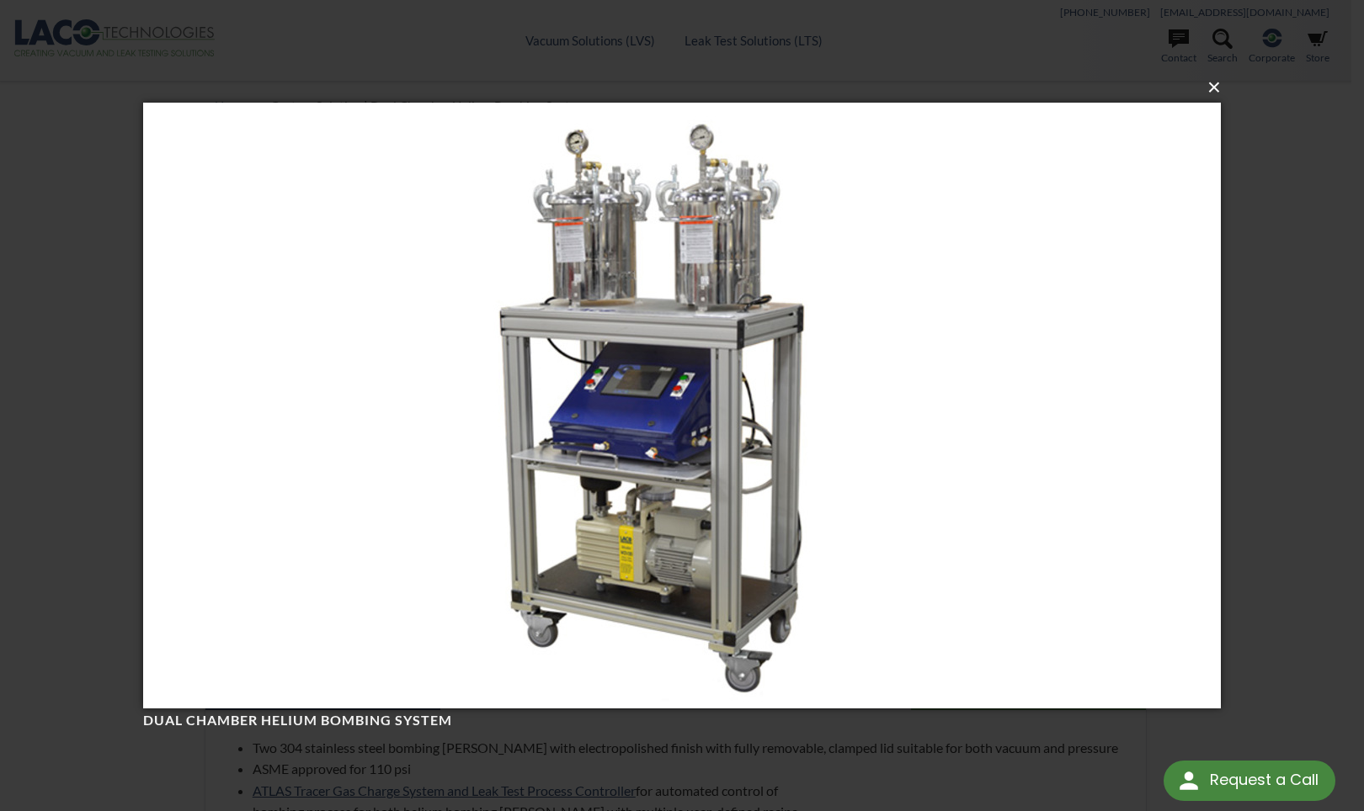
click at [1218, 88] on button "×" at bounding box center [686, 87] width 1077 height 37
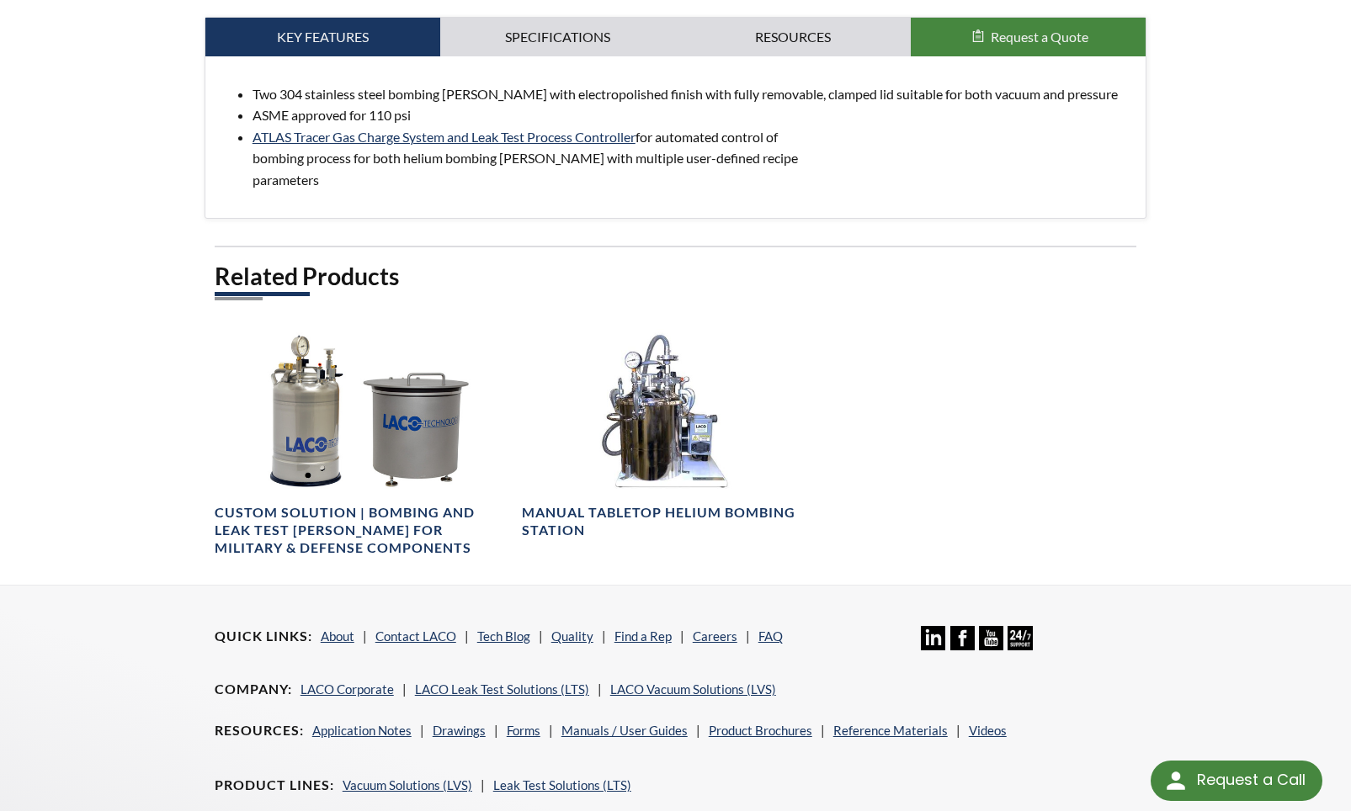
scroll to position [673, 0]
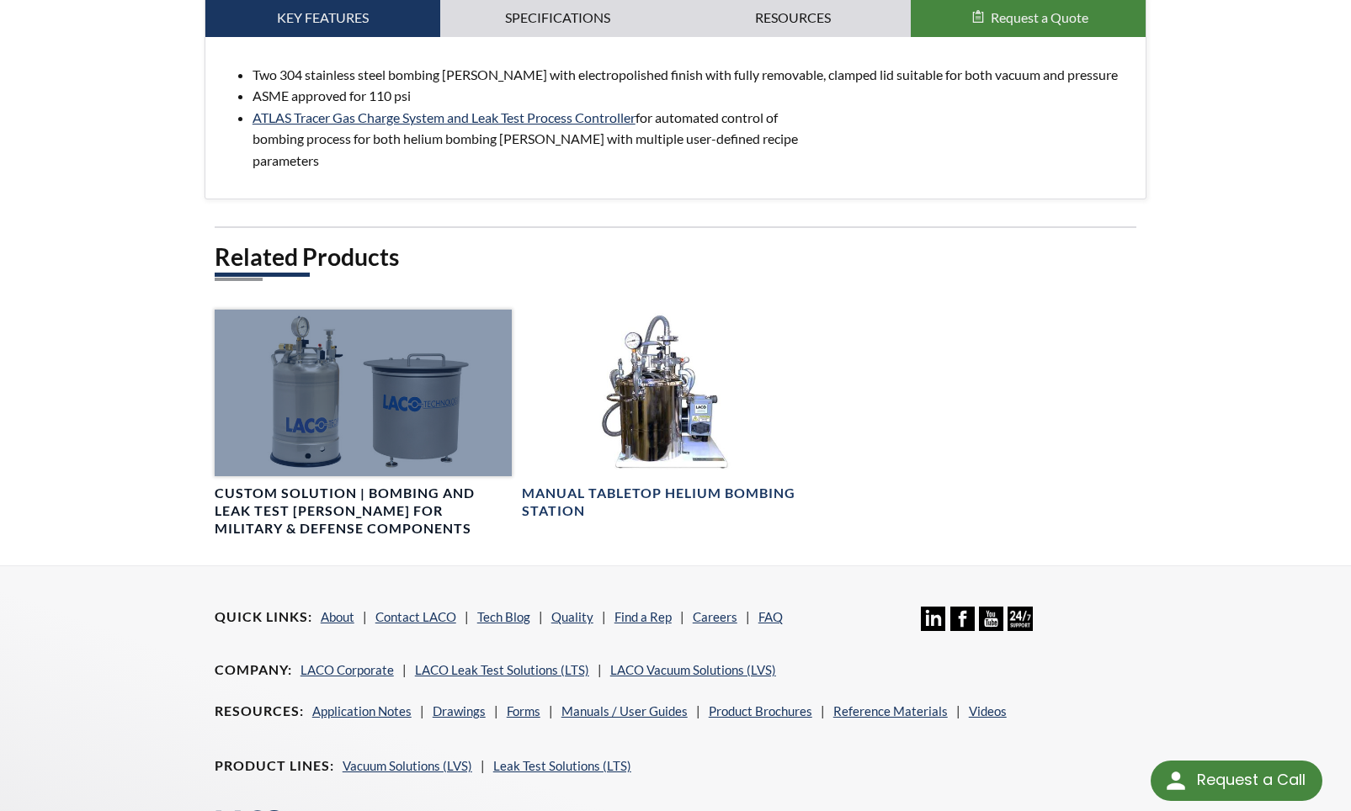
click at [413, 455] on div at bounding box center [363, 393] width 297 height 167
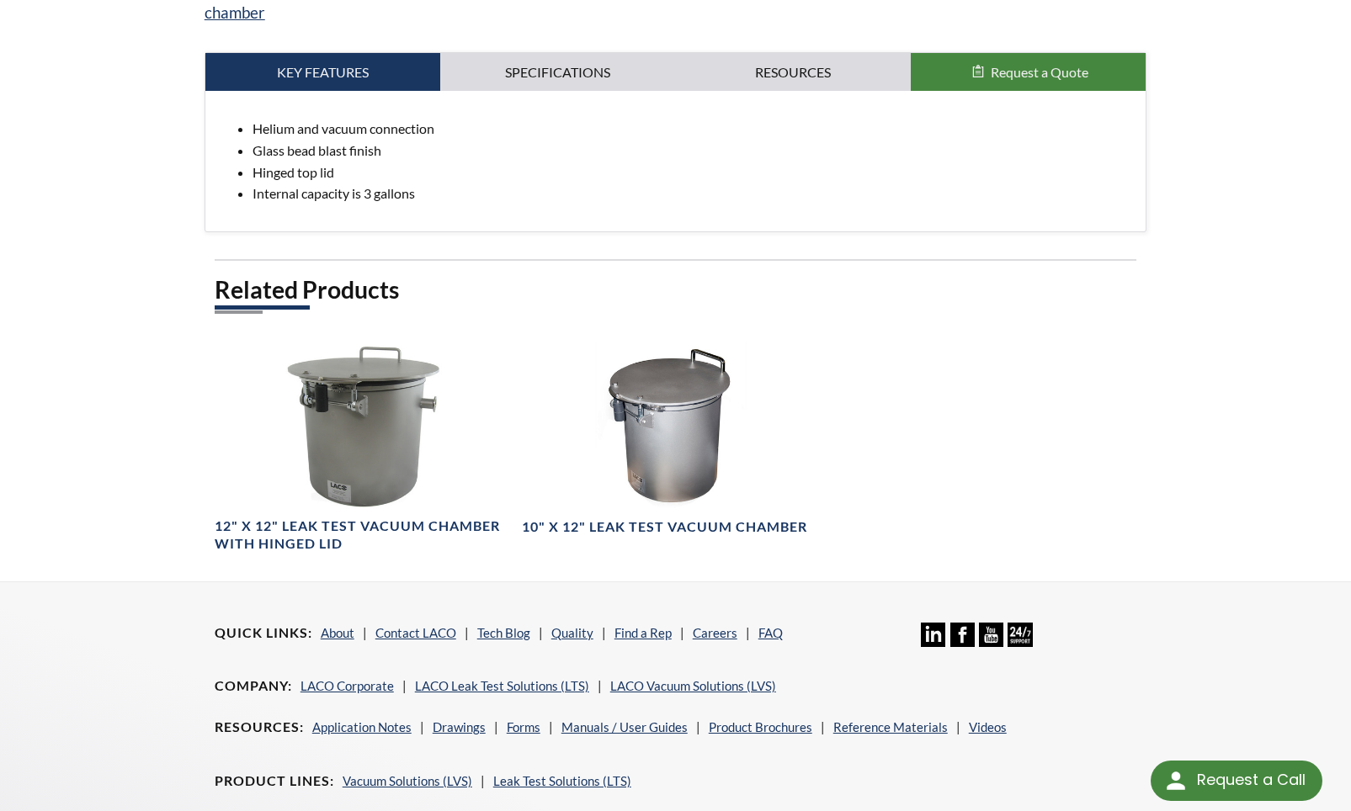
scroll to position [1010, 0]
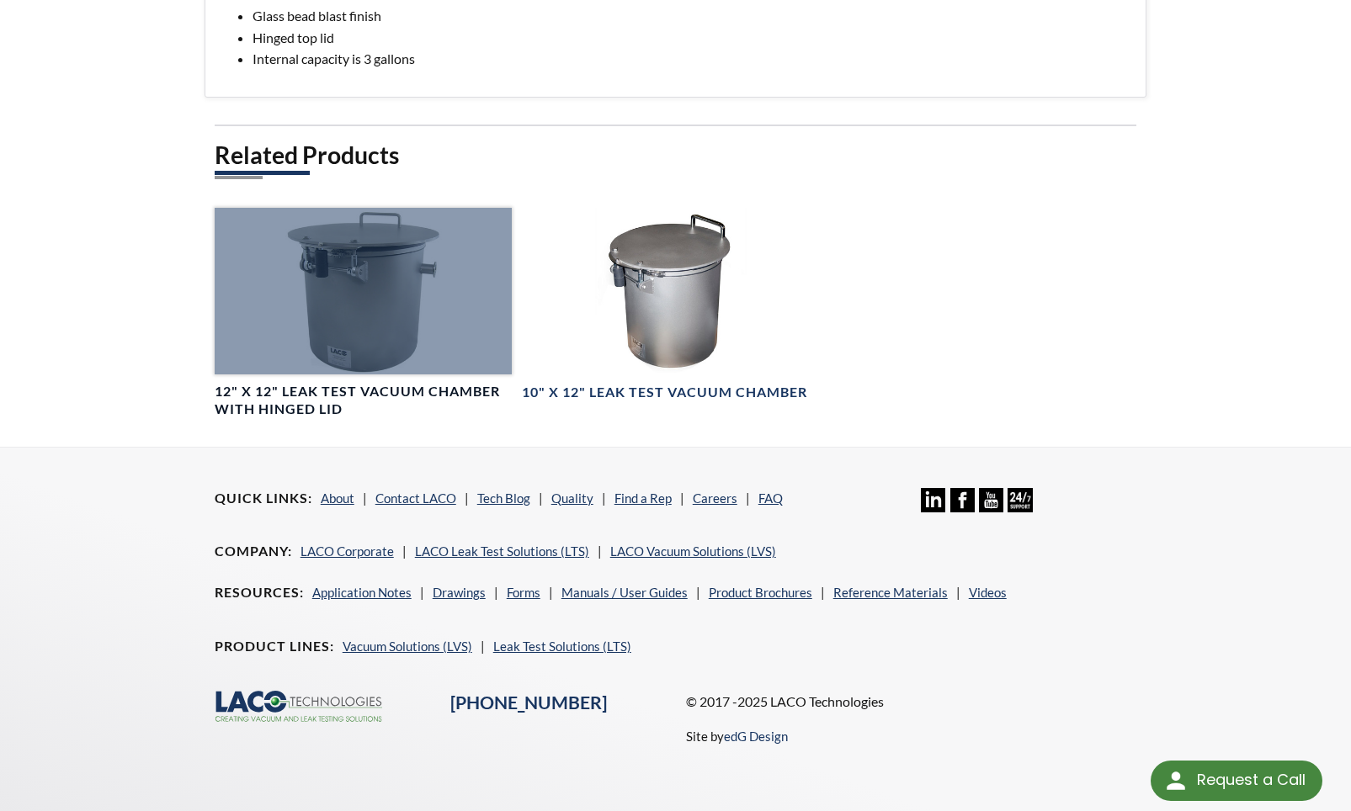
click at [346, 254] on div at bounding box center [363, 291] width 297 height 167
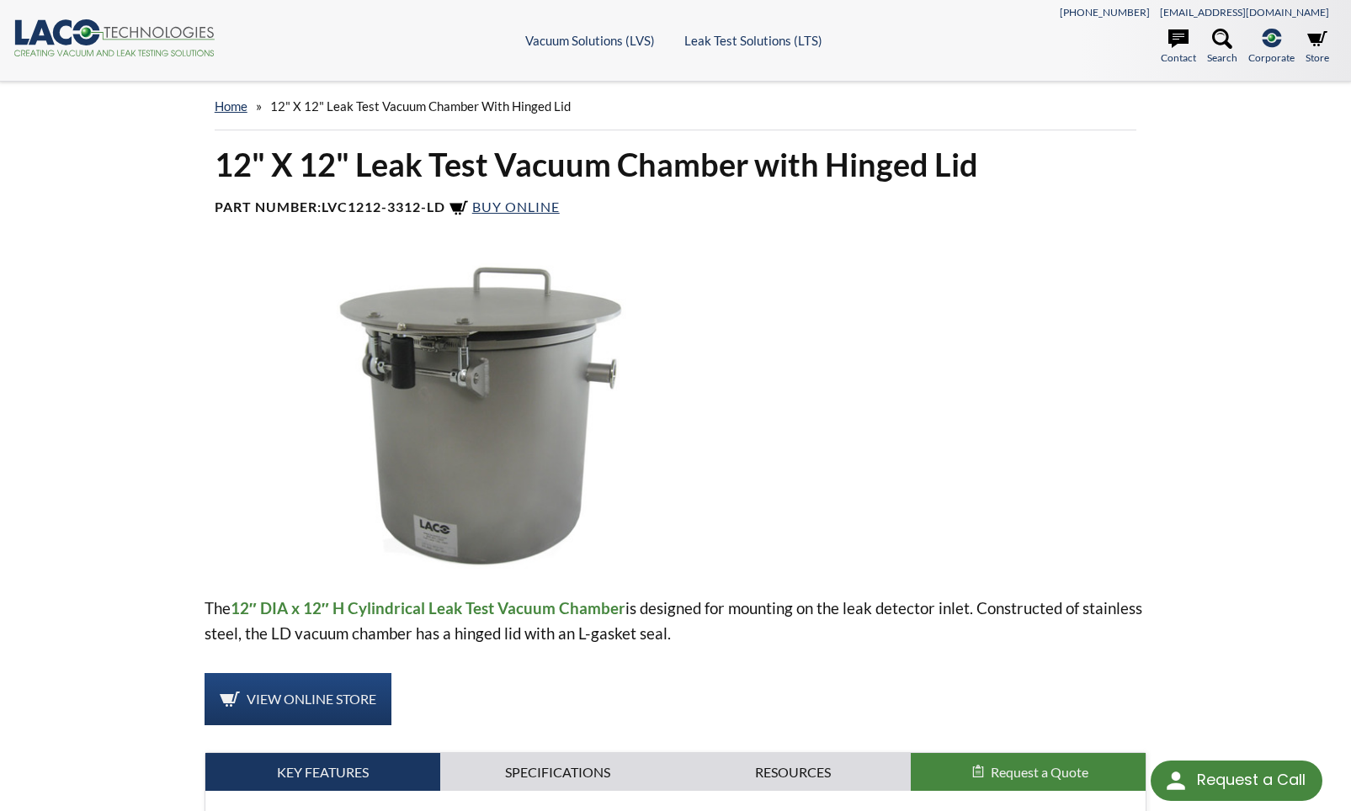
click at [481, 383] on img at bounding box center [481, 414] width 552 height 310
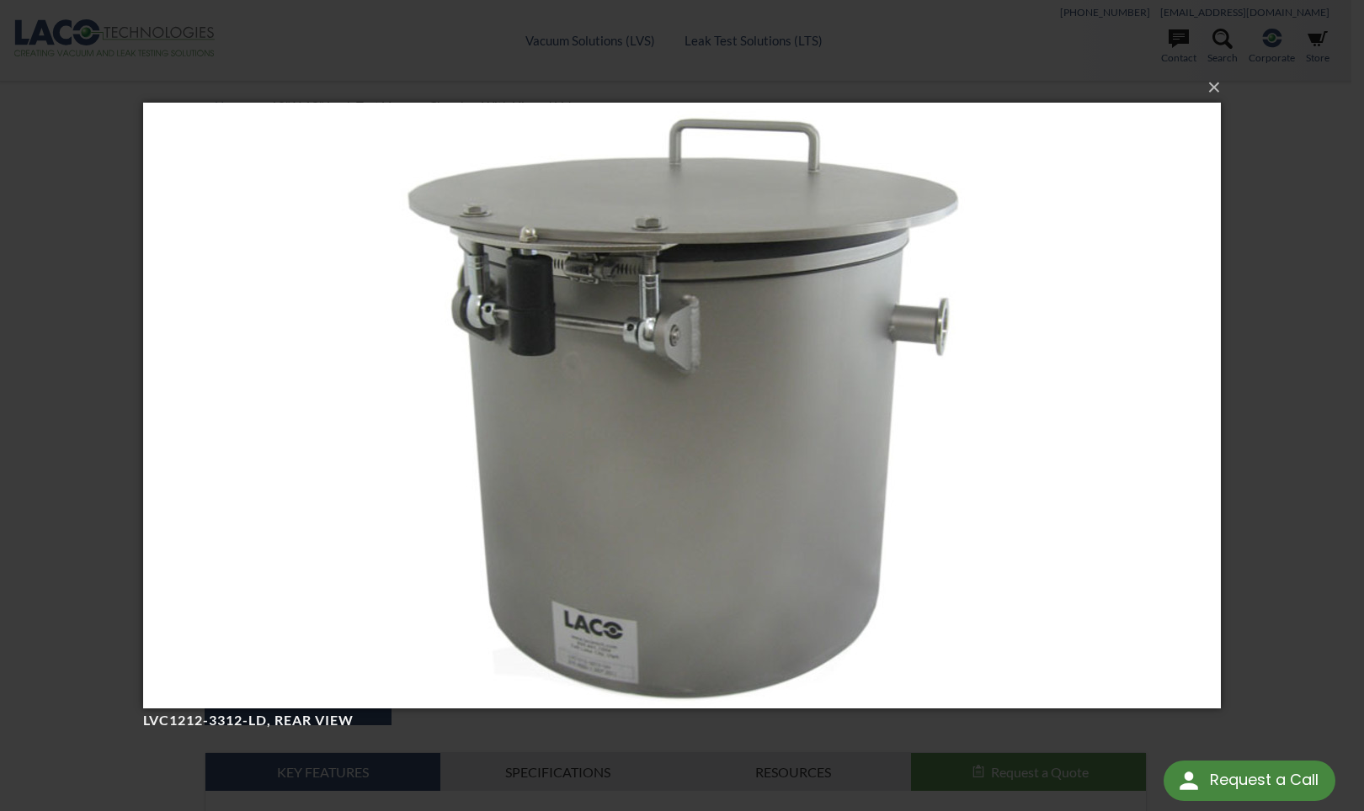
click at [481, 383] on img at bounding box center [681, 405] width 1077 height 673
click at [1210, 90] on button "×" at bounding box center [686, 87] width 1077 height 37
